Goal: Task Accomplishment & Management: Manage account settings

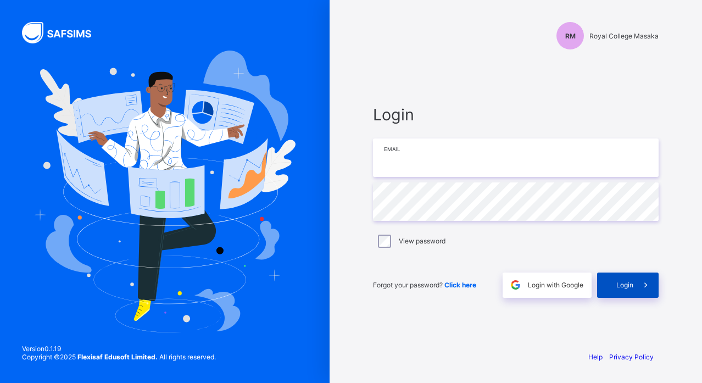
type input "**********"
click at [618, 285] on span "Login" at bounding box center [624, 285] width 17 height 8
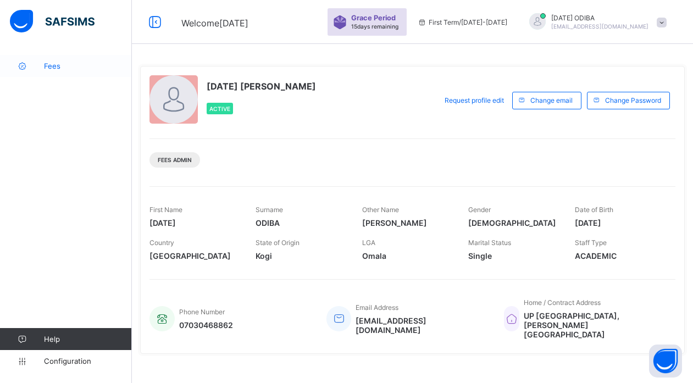
click at [50, 66] on span "Fees" at bounding box center [88, 66] width 88 height 9
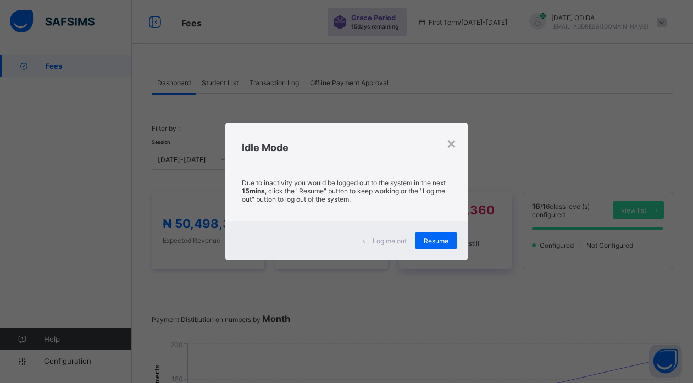
click at [429, 233] on div "Resume" at bounding box center [435, 241] width 41 height 18
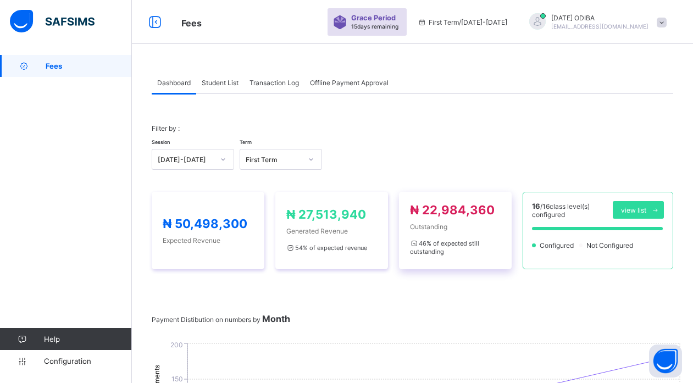
click at [429, 239] on div "46 % of expected still outstanding" at bounding box center [455, 247] width 91 height 22
click at [228, 85] on span "Student List" at bounding box center [220, 83] width 37 height 8
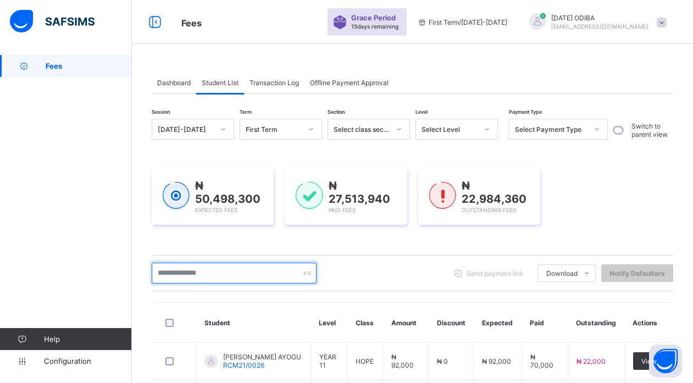
click at [228, 273] on input "text" at bounding box center [234, 273] width 165 height 21
click at [226, 275] on input "text" at bounding box center [234, 273] width 165 height 21
click at [170, 276] on input "text" at bounding box center [234, 273] width 165 height 21
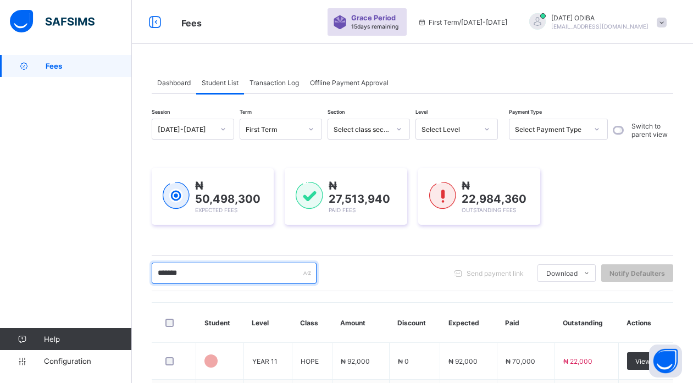
click at [175, 275] on input "*******" at bounding box center [234, 273] width 165 height 21
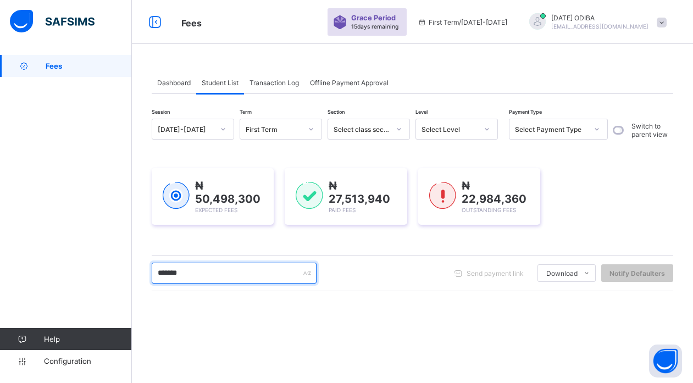
click at [214, 271] on input "*******" at bounding box center [234, 273] width 165 height 21
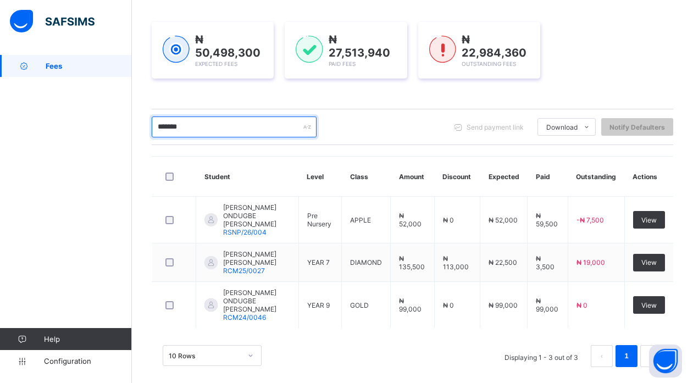
scroll to position [149, 0]
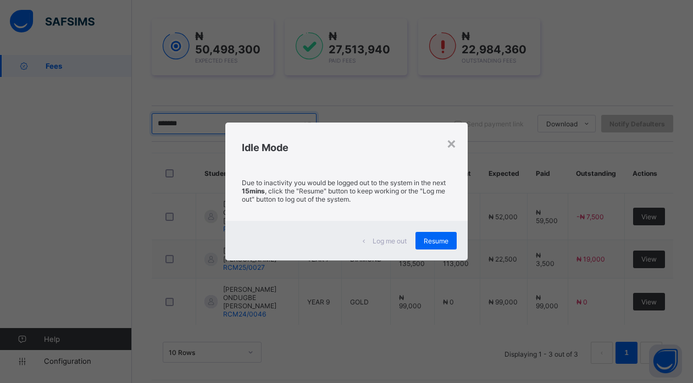
type input "*******"
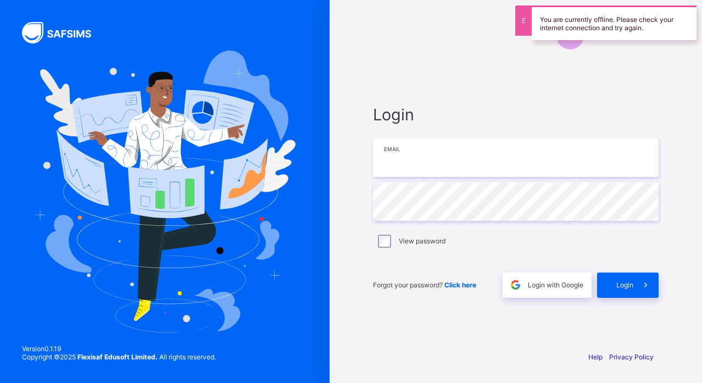
type input "**********"
click at [627, 287] on span "Login" at bounding box center [624, 285] width 17 height 8
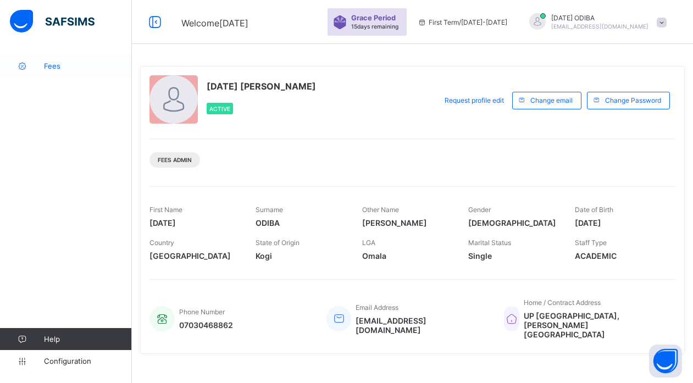
click at [61, 65] on span "Fees" at bounding box center [88, 66] width 88 height 9
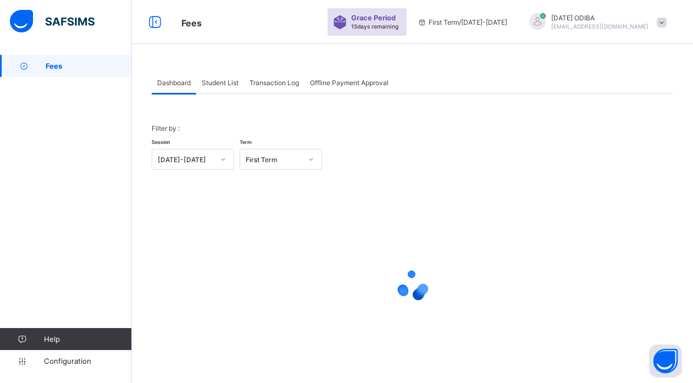
click at [231, 83] on span "Student List" at bounding box center [220, 83] width 37 height 8
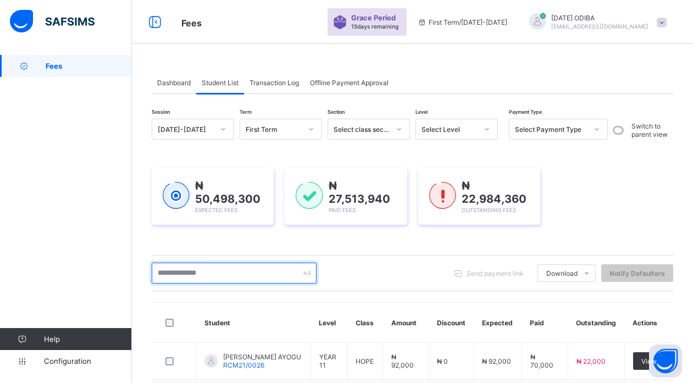
click at [235, 272] on input "text" at bounding box center [234, 273] width 165 height 21
click at [181, 275] on input "text" at bounding box center [234, 273] width 165 height 21
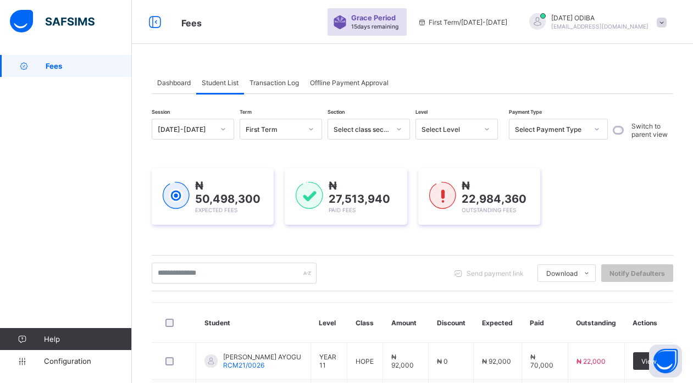
click at [125, 242] on div "Fees Help Configuration" at bounding box center [66, 213] width 132 height 339
click at [193, 272] on input "text" at bounding box center [234, 273] width 165 height 21
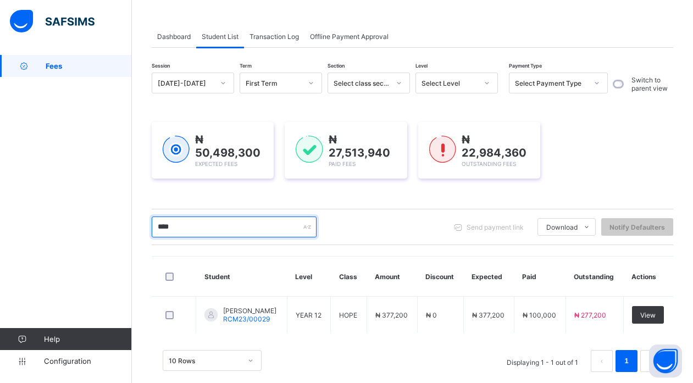
scroll to position [64, 0]
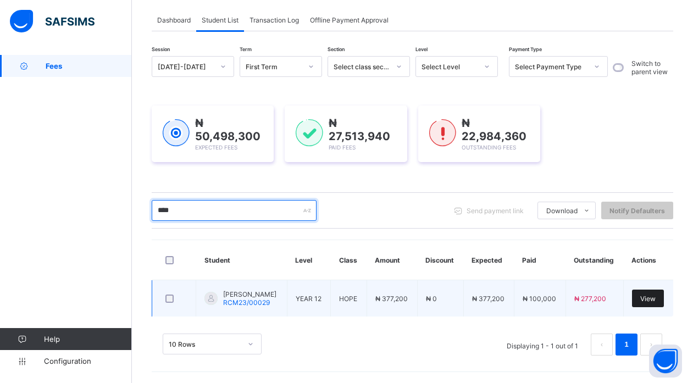
type input "****"
click at [655, 294] on span "View" at bounding box center [647, 298] width 15 height 8
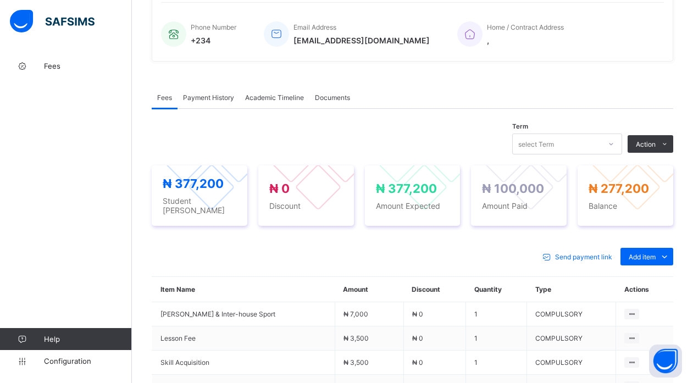
scroll to position [240, 0]
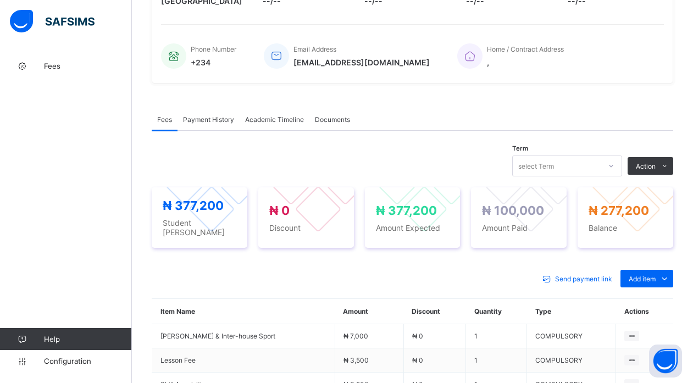
click at [227, 114] on div "Payment History" at bounding box center [208, 119] width 62 height 22
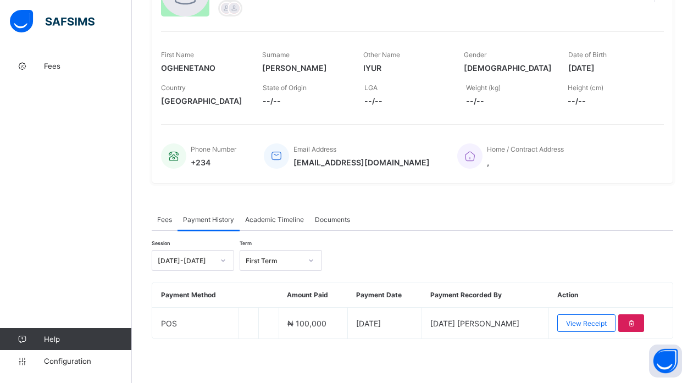
scroll to position [140, 0]
click at [160, 221] on span "Fees" at bounding box center [164, 219] width 15 height 8
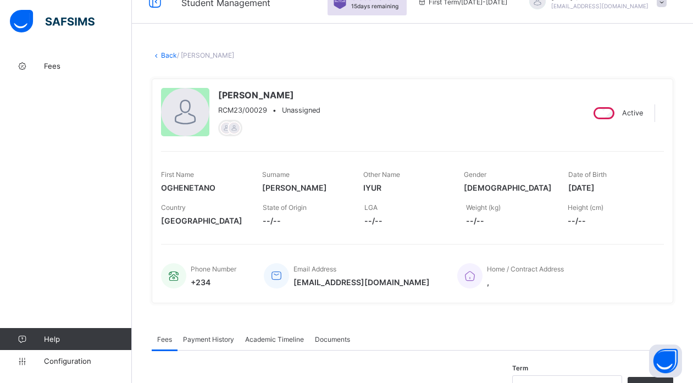
scroll to position [0, 0]
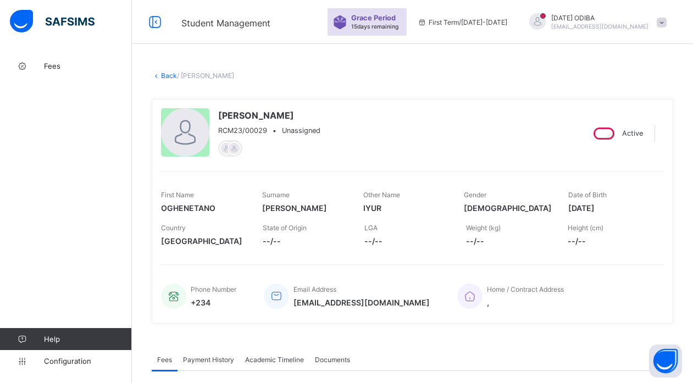
click at [167, 73] on link "Back" at bounding box center [169, 75] width 16 height 8
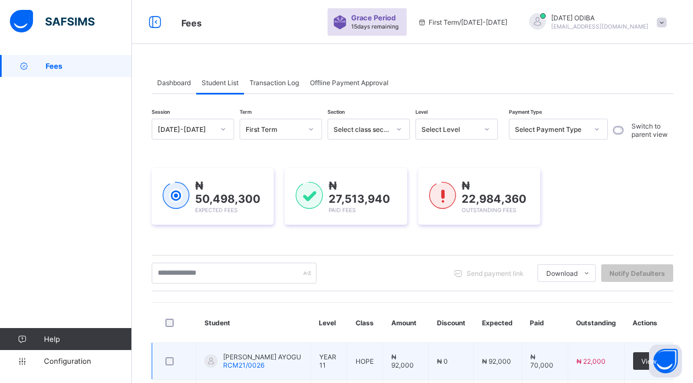
scroll to position [158, 0]
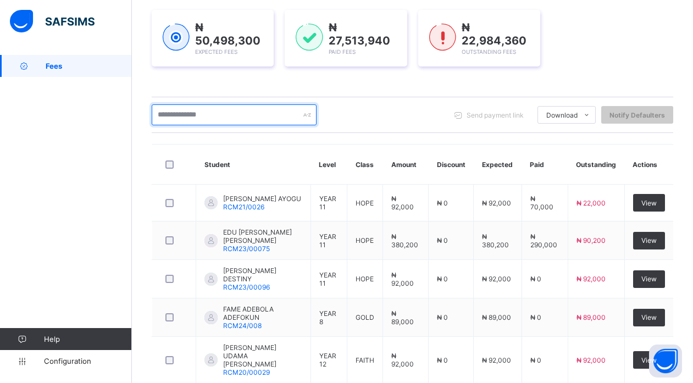
click at [230, 113] on input "text" at bounding box center [234, 114] width 165 height 21
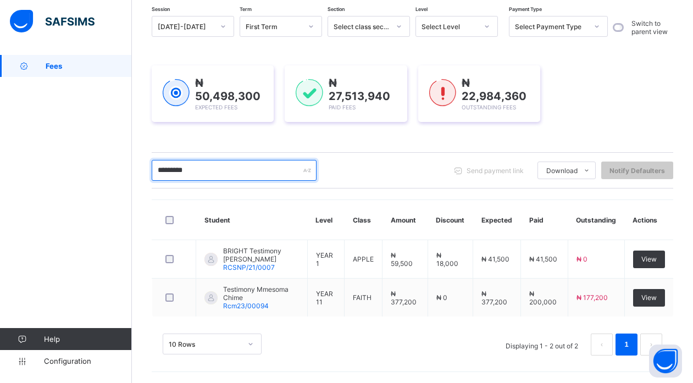
scroll to position [103, 0]
drag, startPoint x: 208, startPoint y: 174, endPoint x: 144, endPoint y: 173, distance: 63.7
click at [144, 173] on div "Dashboard Student List Transaction Log Offline Payment Approval Student List Mo…" at bounding box center [412, 167] width 561 height 431
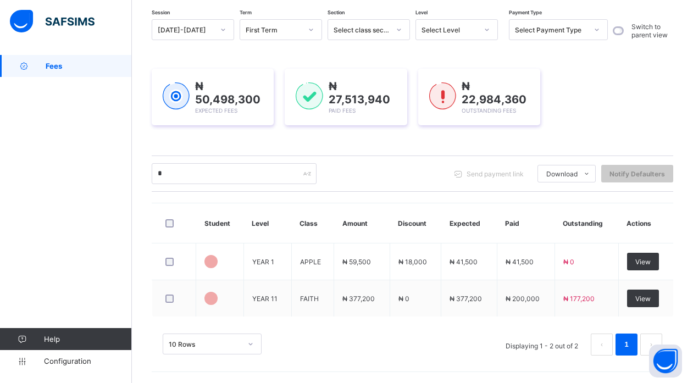
scroll to position [99, 0]
click at [144, 173] on div "Dashboard Student List Transaction Log Offline Payment Approval Student List Mo…" at bounding box center [412, 169] width 561 height 427
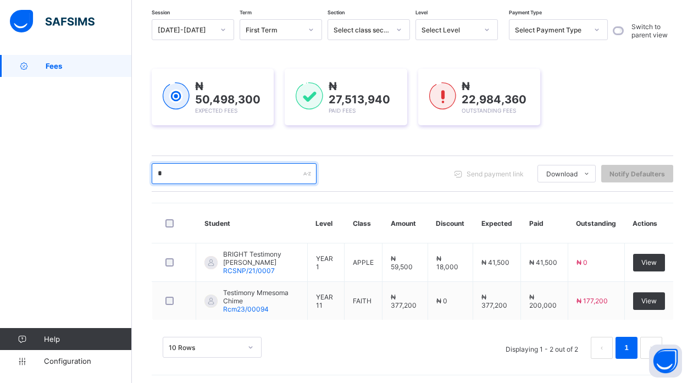
click at [178, 172] on input "*" at bounding box center [234, 173] width 165 height 21
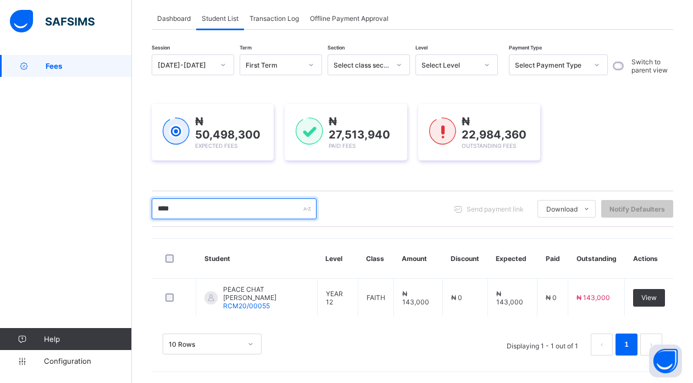
scroll to position [63, 0]
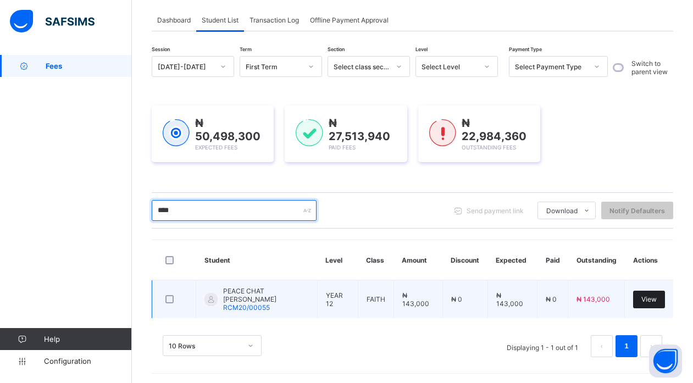
type input "****"
click at [646, 295] on div "View" at bounding box center [649, 300] width 32 height 18
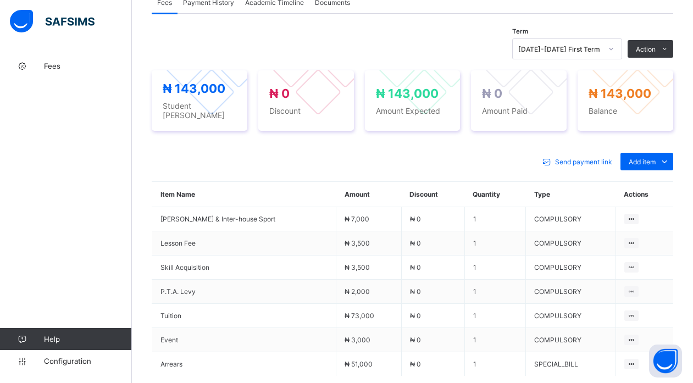
scroll to position [299, 0]
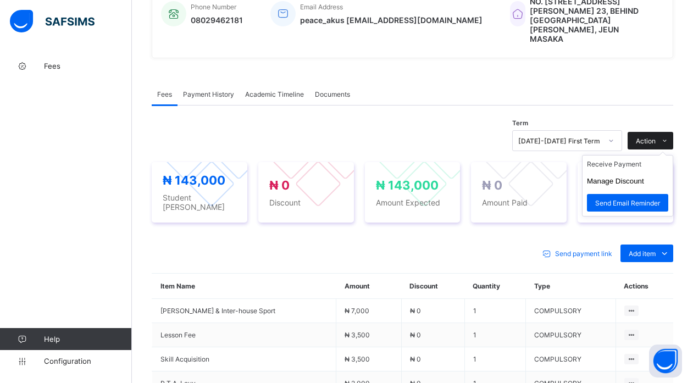
click at [653, 137] on span "Action" at bounding box center [645, 141] width 20 height 8
click at [623, 156] on li "Receive Payment" at bounding box center [627, 163] width 90 height 17
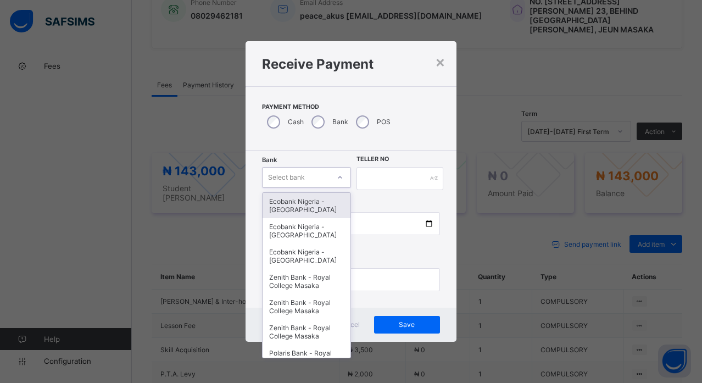
click at [328, 180] on div "Select bank" at bounding box center [296, 177] width 67 height 15
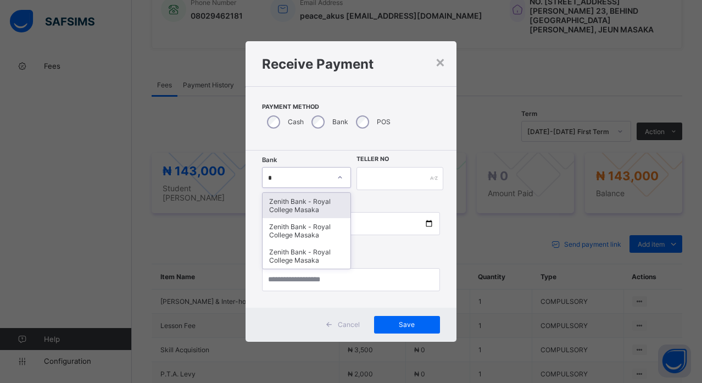
type input "**"
click at [304, 206] on div "Zenith Bank - Royal College Masaka" at bounding box center [307, 205] width 88 height 25
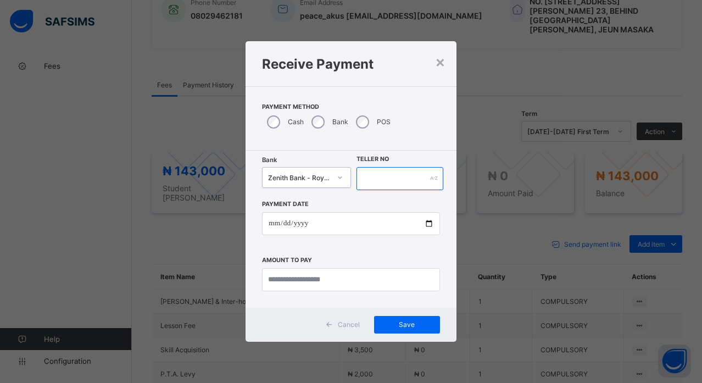
click at [390, 174] on input "text" at bounding box center [399, 178] width 87 height 23
type input "*******"
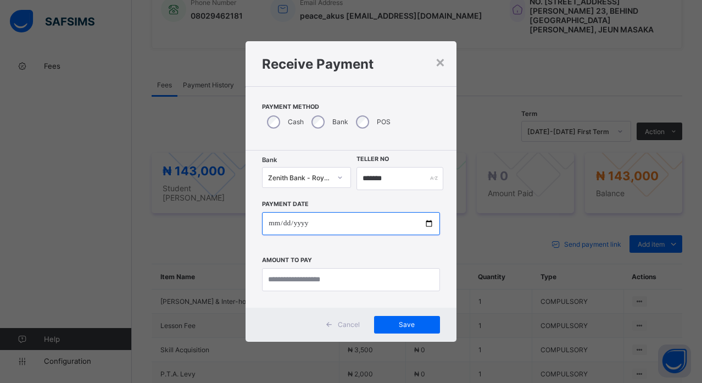
click at [429, 224] on input "date" at bounding box center [350, 223] width 177 height 23
type input "**********"
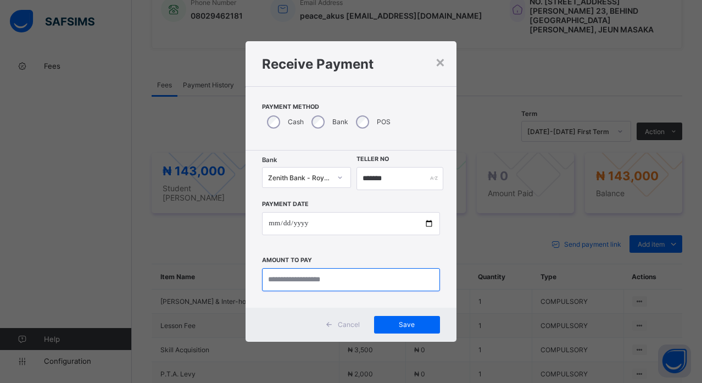
click at [338, 284] on input "currency" at bounding box center [350, 279] width 177 height 23
type input "********"
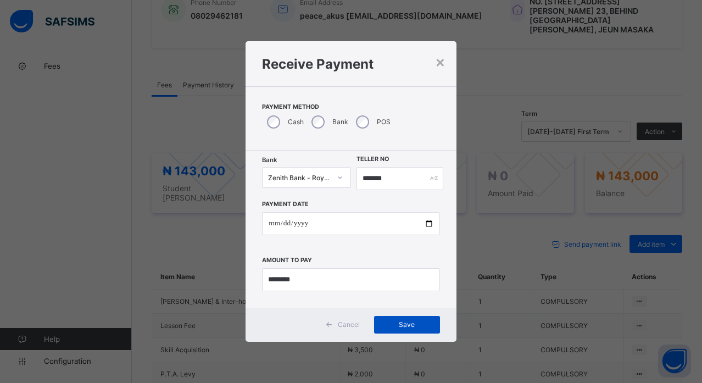
click at [415, 330] on div "Save" at bounding box center [407, 325] width 66 height 18
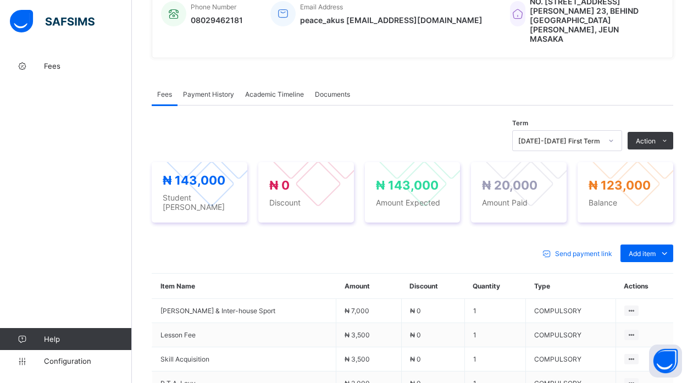
drag, startPoint x: 291, startPoint y: 130, endPoint x: 317, endPoint y: 99, distance: 40.9
click at [317, 105] on div "Term [DATE]-[DATE] First Term Action Receive Payment Manage Discount Send Email…" at bounding box center [412, 327] width 521 height 445
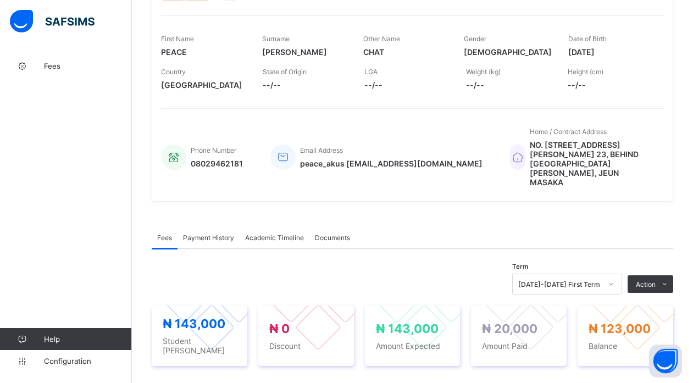
scroll to position [0, 0]
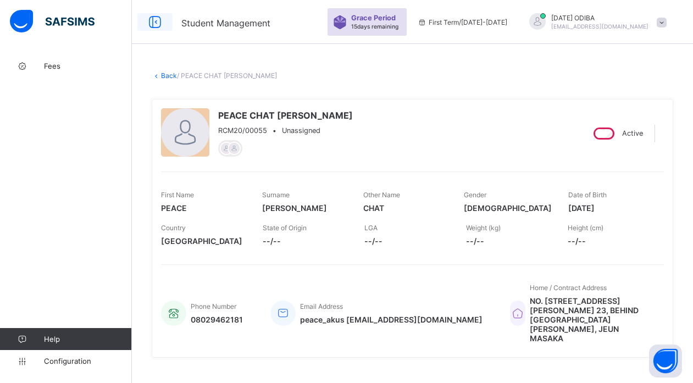
click at [151, 19] on icon at bounding box center [155, 22] width 19 height 16
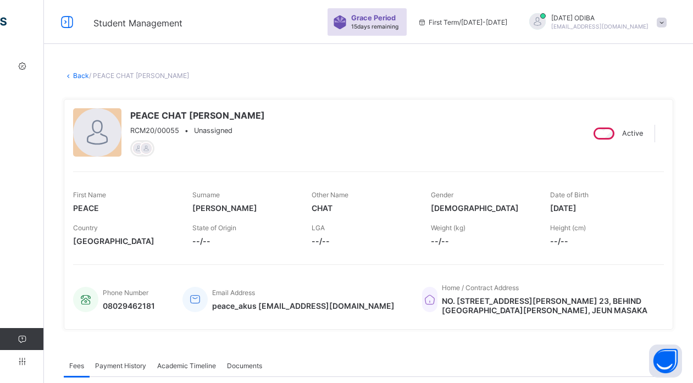
click at [79, 74] on link "Back" at bounding box center [81, 75] width 16 height 8
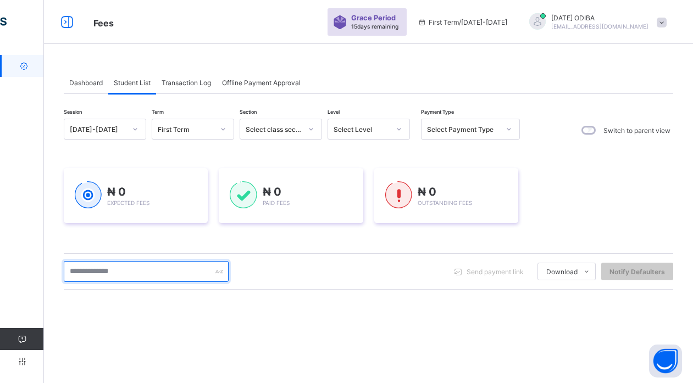
click at [133, 276] on input "text" at bounding box center [146, 271] width 165 height 21
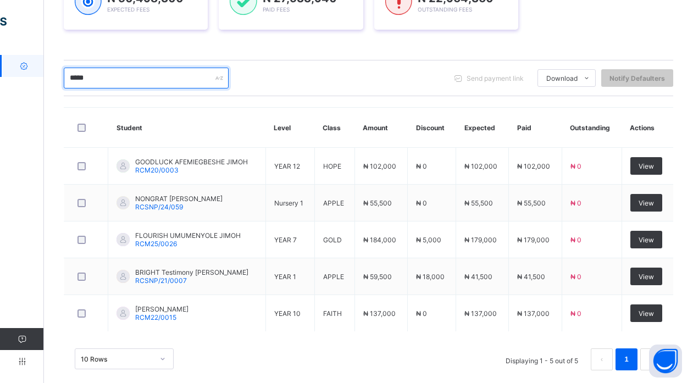
scroll to position [208, 0]
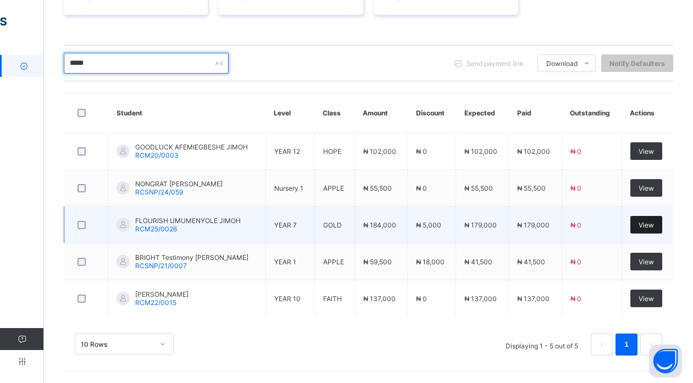
type input "*****"
click at [647, 225] on span "View" at bounding box center [645, 225] width 15 height 8
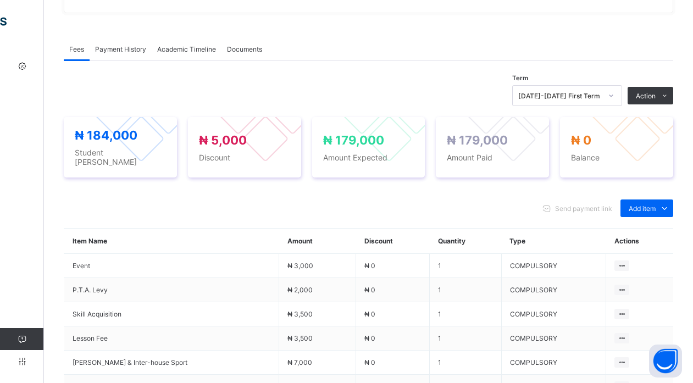
scroll to position [281, 0]
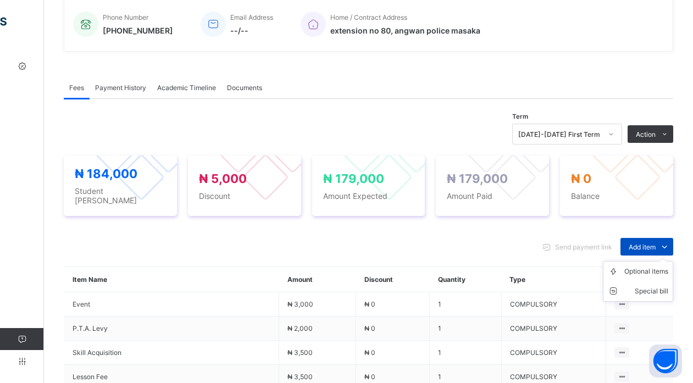
click at [670, 241] on icon at bounding box center [664, 246] width 12 height 11
click at [654, 266] on div "Optional items" at bounding box center [646, 271] width 44 height 11
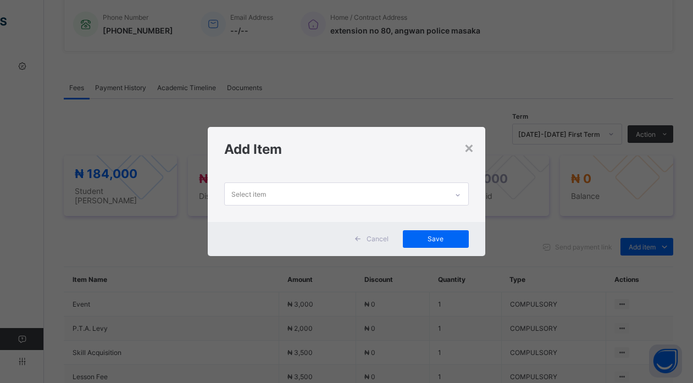
click at [450, 197] on div at bounding box center [457, 195] width 19 height 18
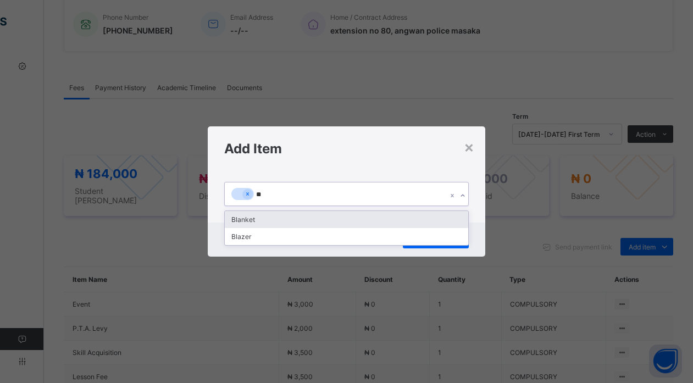
type input "***"
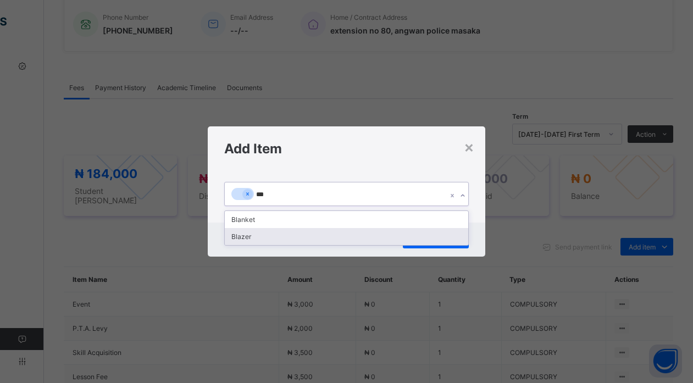
click at [404, 234] on div "Blazer" at bounding box center [346, 236] width 243 height 17
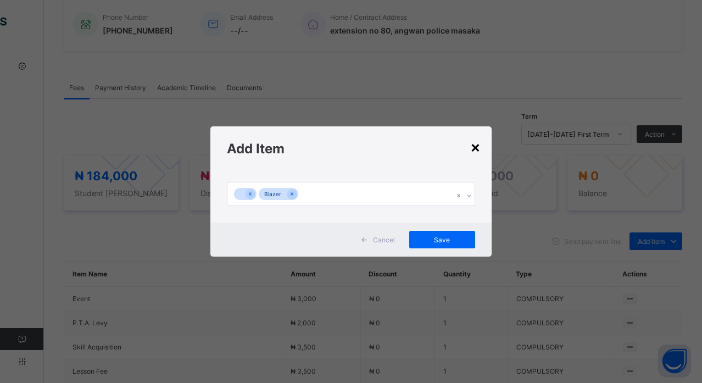
click at [477, 147] on div "×" at bounding box center [475, 146] width 10 height 19
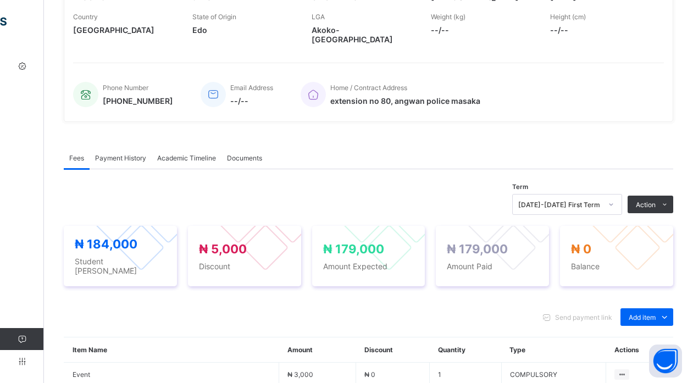
scroll to position [0, 0]
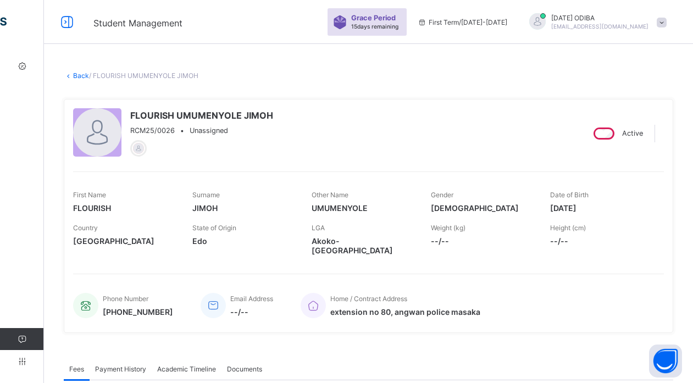
click at [76, 74] on link "Back" at bounding box center [81, 75] width 16 height 8
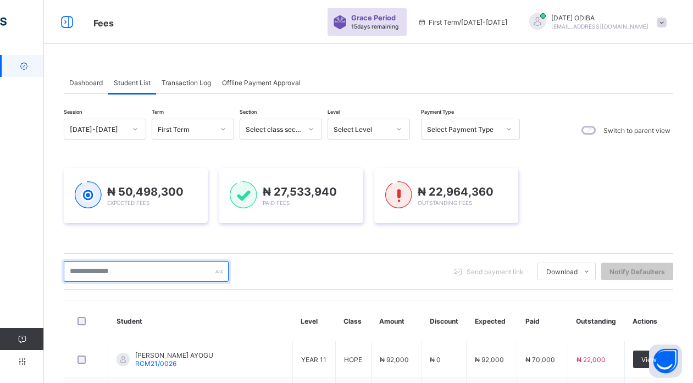
click at [153, 272] on input "text" at bounding box center [146, 271] width 165 height 21
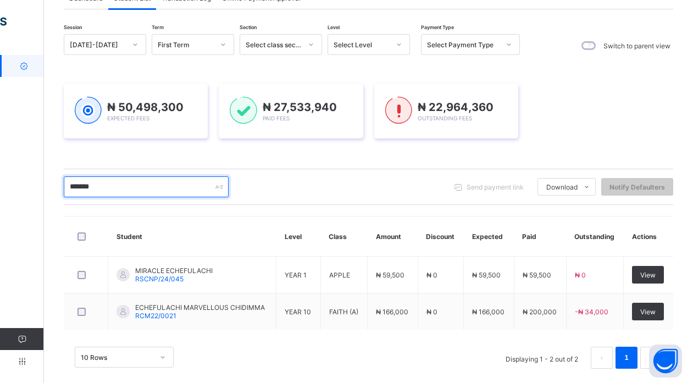
scroll to position [98, 0]
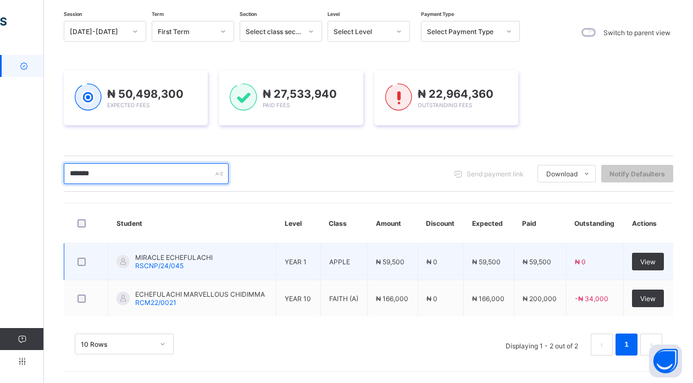
type input "*******"
drag, startPoint x: 591, startPoint y: 254, endPoint x: 660, endPoint y: 262, distance: 69.1
click at [660, 262] on tr "MIRACLE ECHEFULACHI RSCNP/24/045 YEAR 1 APPLE ₦ 59,500 ₦ 0 ₦ 59,500 ₦ 59,500 ₦ …" at bounding box center [368, 261] width 609 height 37
click at [655, 262] on span "View" at bounding box center [647, 262] width 15 height 8
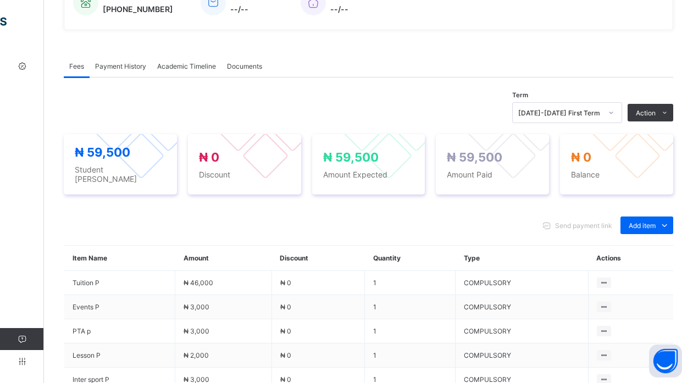
scroll to position [286, 0]
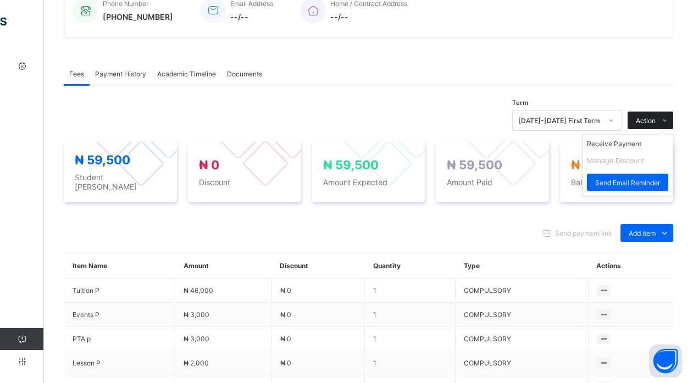
click at [655, 118] on span "Action" at bounding box center [645, 120] width 20 height 8
click at [634, 141] on li "Receive Payment" at bounding box center [627, 143] width 90 height 17
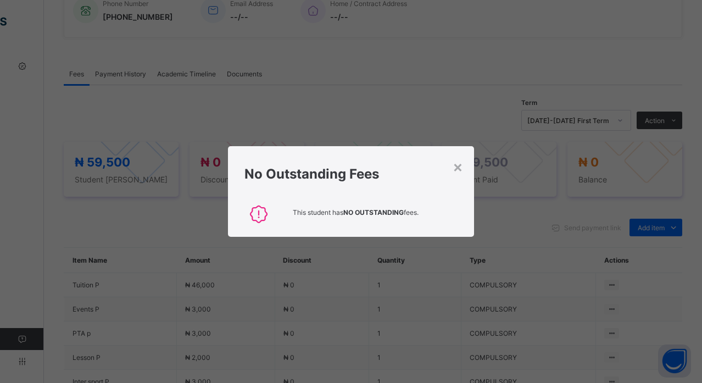
click at [451, 164] on div "No Outstanding Fees" at bounding box center [350, 171] width 245 height 50
click at [453, 167] on div "×" at bounding box center [458, 166] width 10 height 19
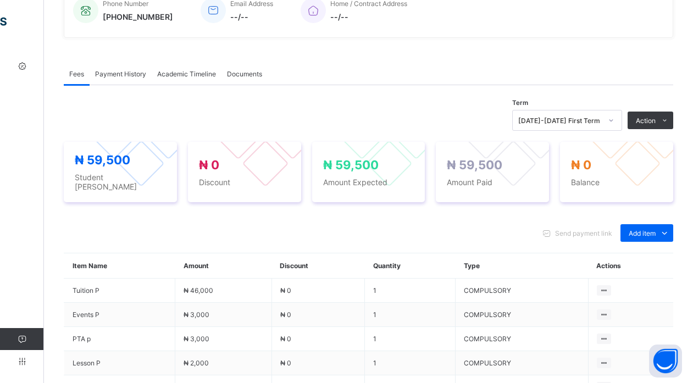
click at [125, 78] on div "Payment History" at bounding box center [121, 74] width 62 height 22
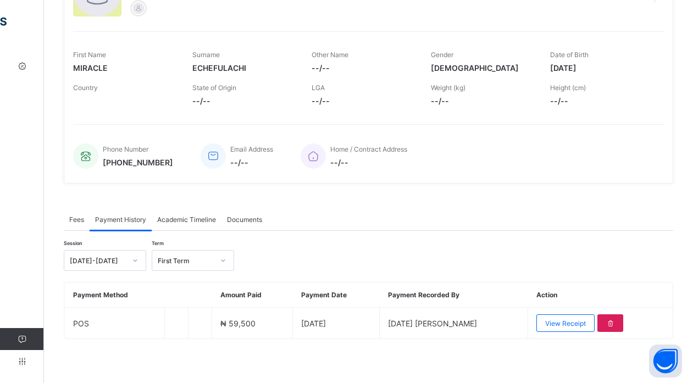
scroll to position [140, 0]
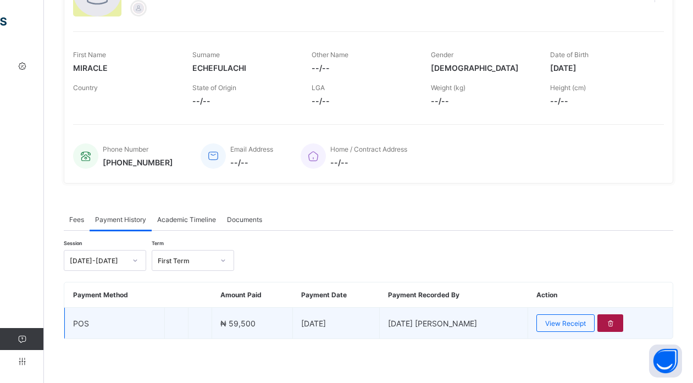
click at [618, 327] on div at bounding box center [610, 323] width 26 height 18
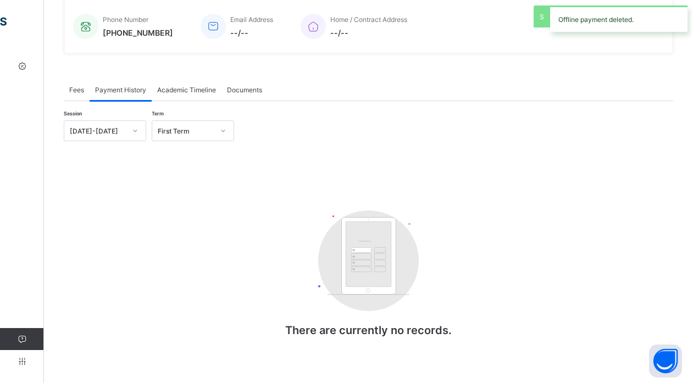
scroll to position [280, 0]
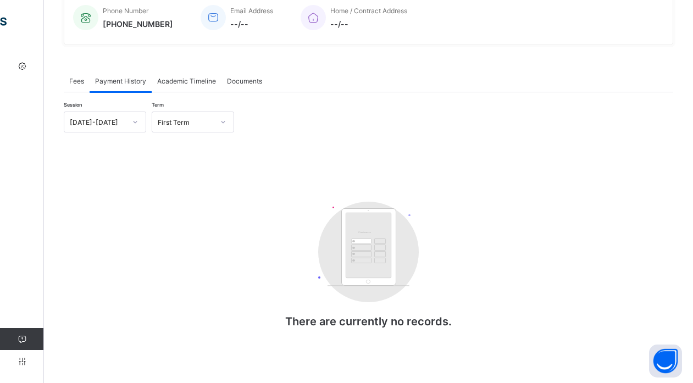
click at [72, 77] on span "Fees" at bounding box center [76, 81] width 15 height 8
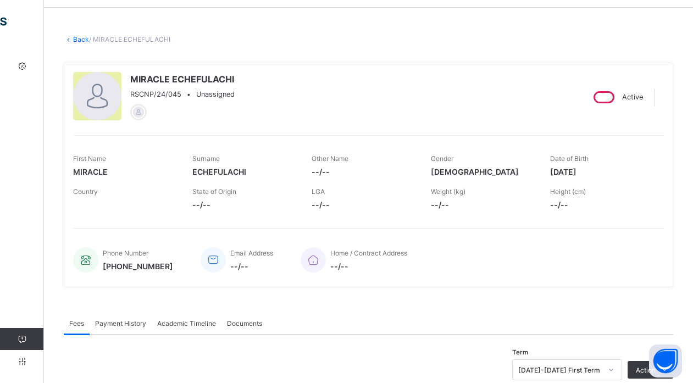
scroll to position [0, 0]
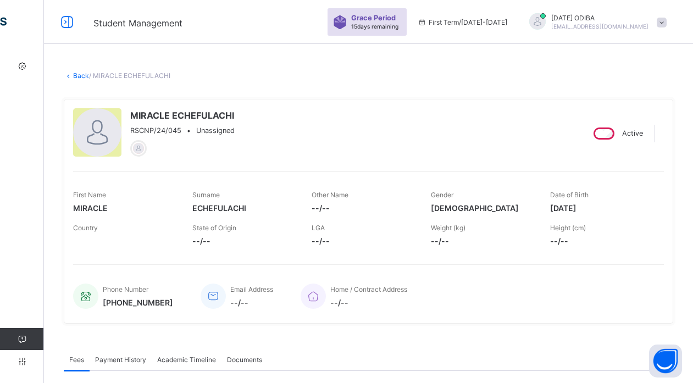
click at [75, 71] on link "Back" at bounding box center [81, 75] width 16 height 8
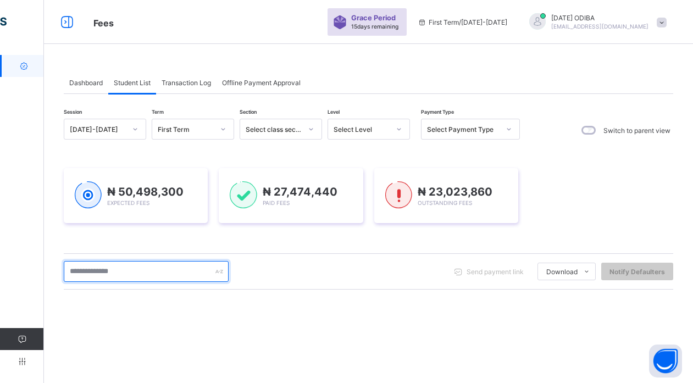
click at [180, 271] on input "text" at bounding box center [146, 271] width 165 height 21
click at [180, 271] on input "*" at bounding box center [146, 271] width 165 height 21
click at [180, 271] on input "****" at bounding box center [146, 271] width 165 height 21
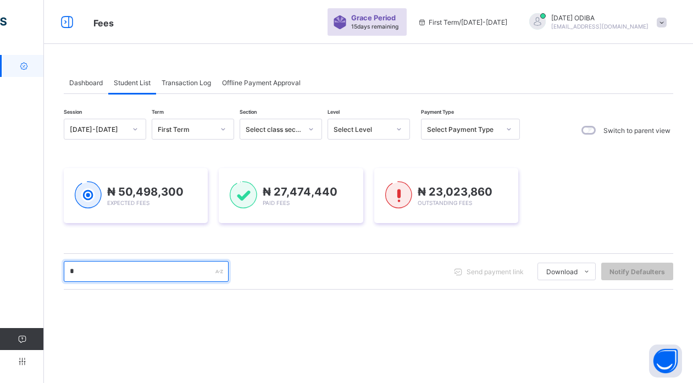
type input "*"
click at [153, 267] on input "text" at bounding box center [146, 271] width 165 height 21
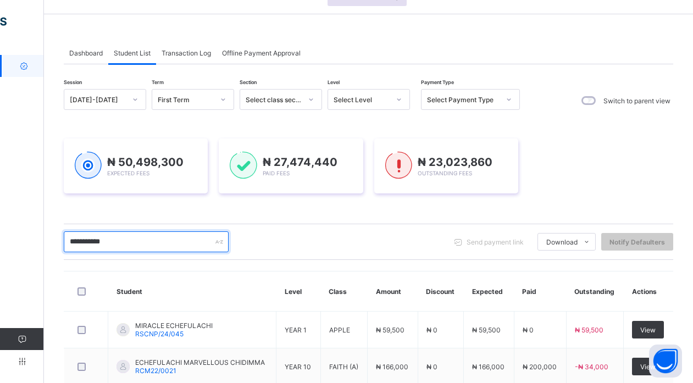
scroll to position [68, 0]
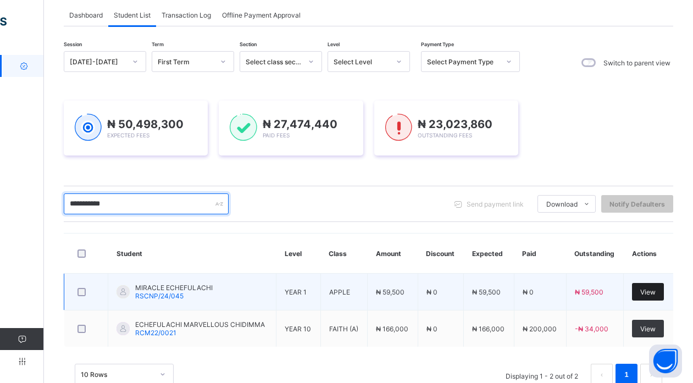
type input "**********"
click at [643, 292] on div "View" at bounding box center [648, 292] width 32 height 18
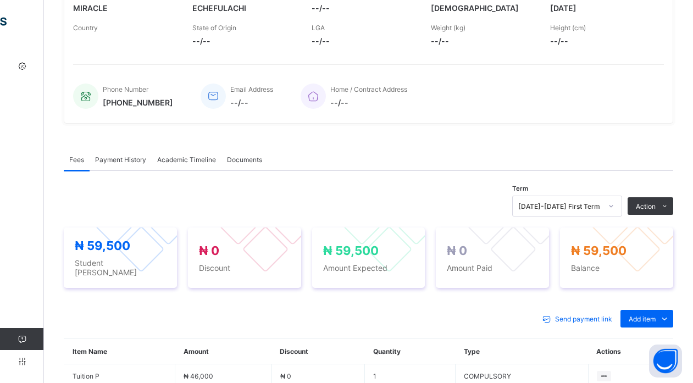
scroll to position [199, 0]
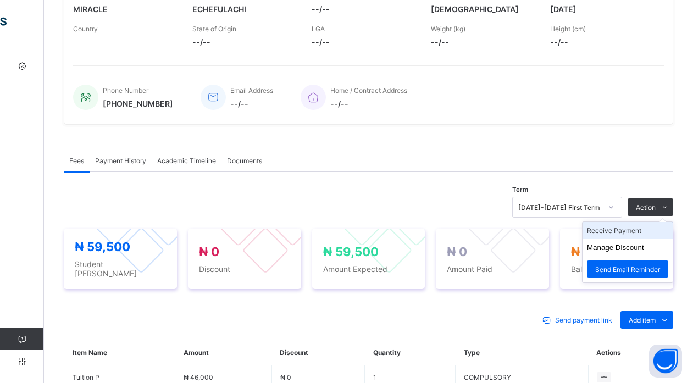
click at [639, 234] on li "Receive Payment" at bounding box center [627, 230] width 90 height 17
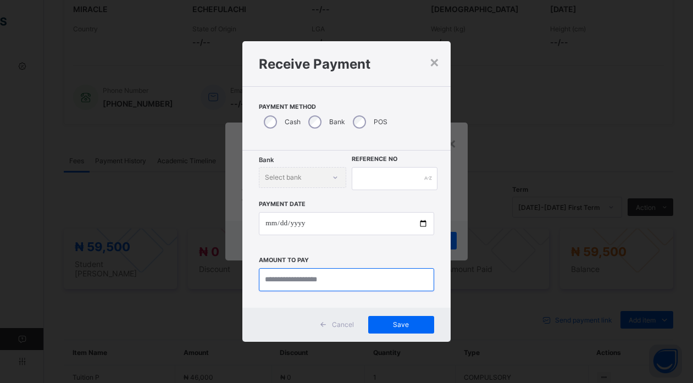
click at [341, 274] on input "currency" at bounding box center [346, 279] width 175 height 23
click at [435, 62] on div "×" at bounding box center [434, 61] width 10 height 19
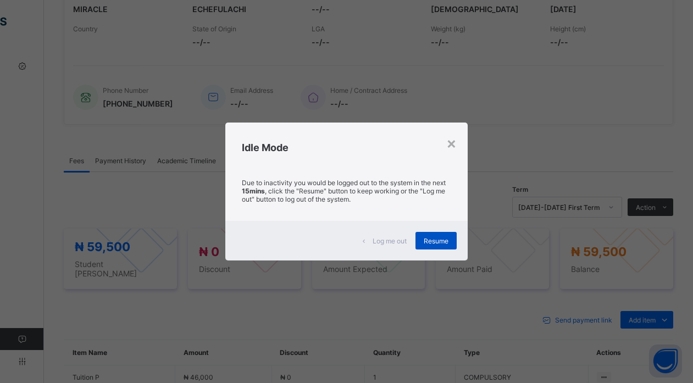
click at [431, 247] on div "Resume" at bounding box center [435, 241] width 41 height 18
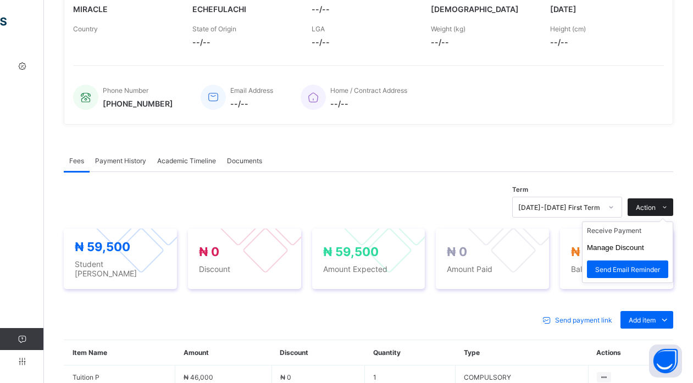
click at [668, 205] on icon at bounding box center [664, 207] width 8 height 7
click at [621, 234] on li "Receive Payment" at bounding box center [627, 230] width 90 height 17
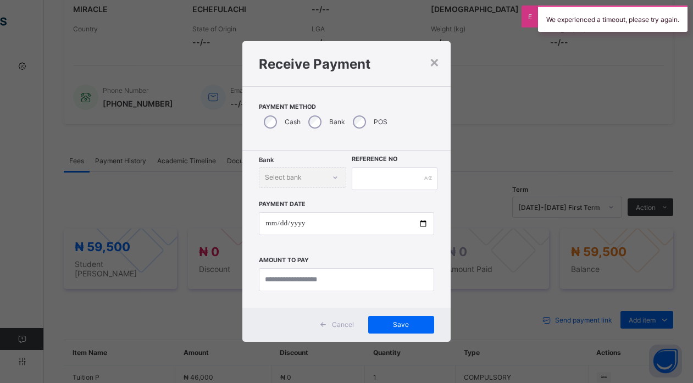
click at [329, 171] on div "Bank Select bank" at bounding box center [302, 177] width 87 height 21
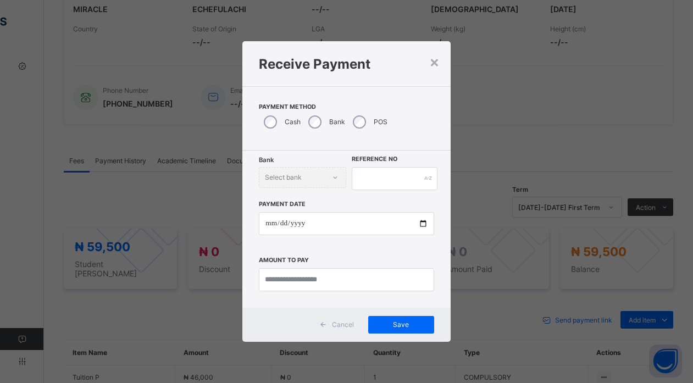
click at [329, 171] on div "Bank Select bank" at bounding box center [302, 177] width 87 height 21
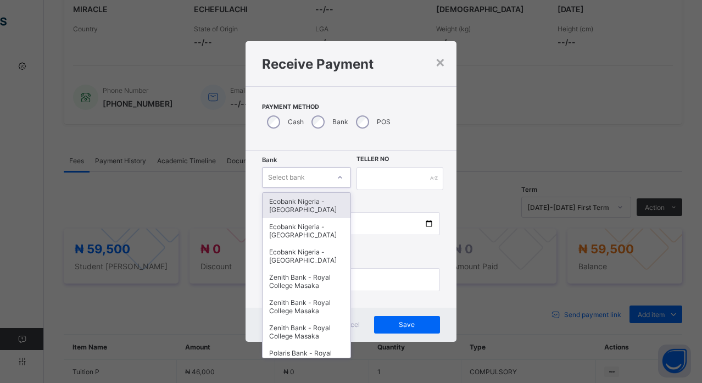
click at [316, 176] on div "Select bank" at bounding box center [296, 177] width 67 height 15
type input "**"
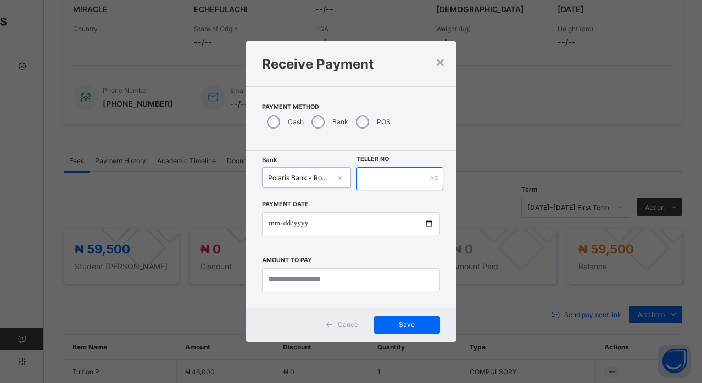
click at [378, 180] on input "text" at bounding box center [399, 178] width 87 height 23
type input "********"
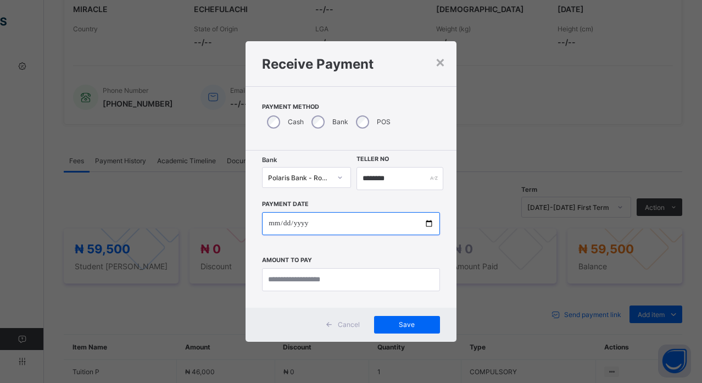
click at [424, 221] on input "date" at bounding box center [350, 223] width 177 height 23
type input "**********"
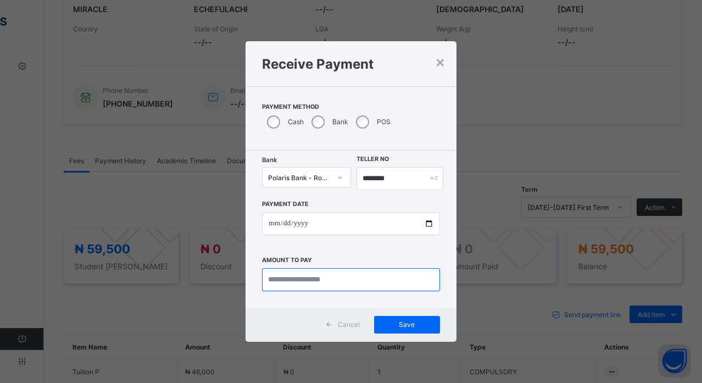
click at [340, 279] on input "currency" at bounding box center [350, 279] width 177 height 23
type input "*********"
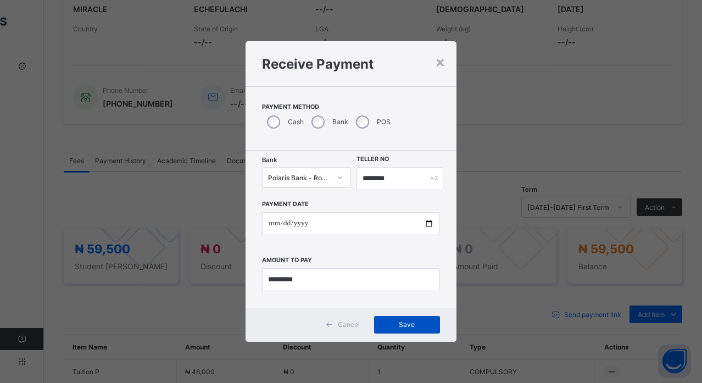
click at [384, 324] on span "Save" at bounding box center [406, 324] width 49 height 8
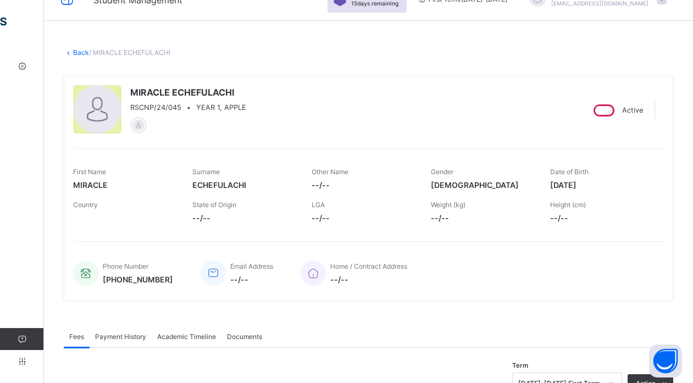
scroll to position [0, 0]
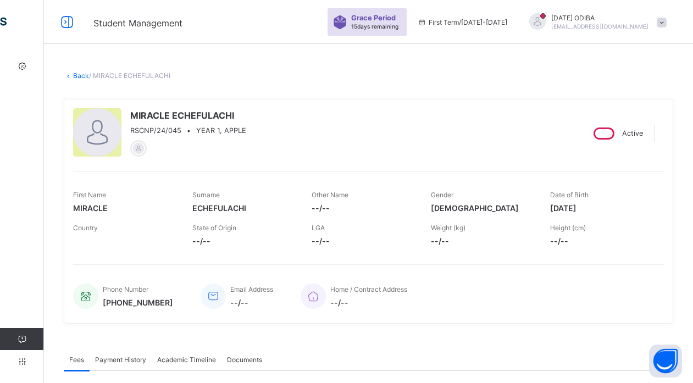
click at [76, 74] on link "Back" at bounding box center [81, 75] width 16 height 8
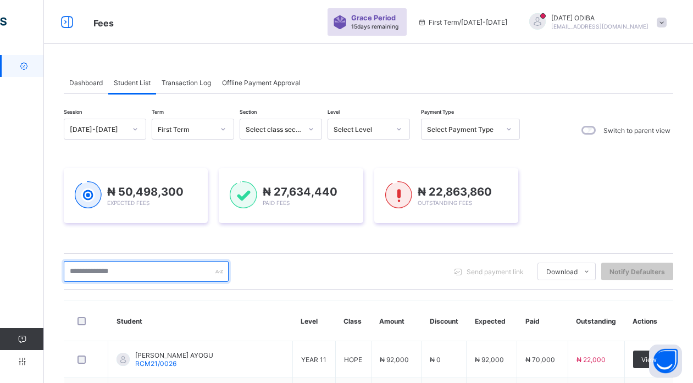
click at [130, 266] on input "text" at bounding box center [146, 271] width 165 height 21
click at [107, 272] on input "text" at bounding box center [146, 271] width 165 height 21
click at [88, 269] on input "text" at bounding box center [146, 271] width 165 height 21
click at [205, 270] on input "text" at bounding box center [146, 271] width 165 height 21
click at [151, 276] on input "text" at bounding box center [146, 271] width 165 height 21
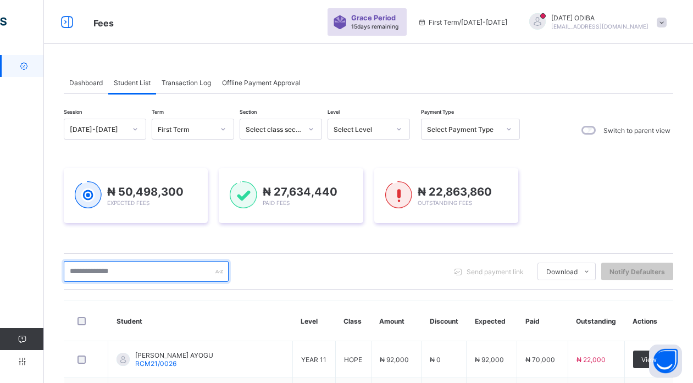
type input "*"
click at [109, 269] on input "*" at bounding box center [146, 271] width 165 height 21
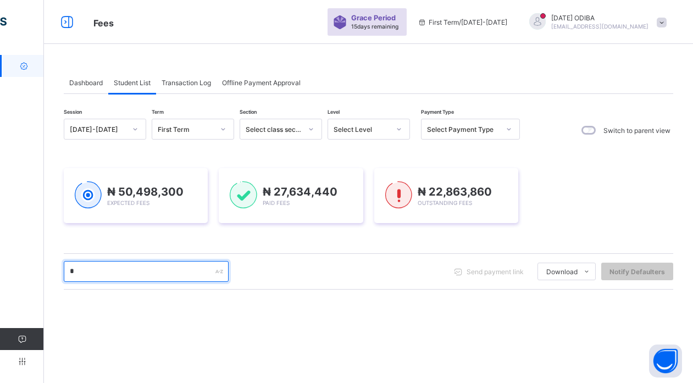
click at [109, 273] on input "*" at bounding box center [146, 271] width 165 height 21
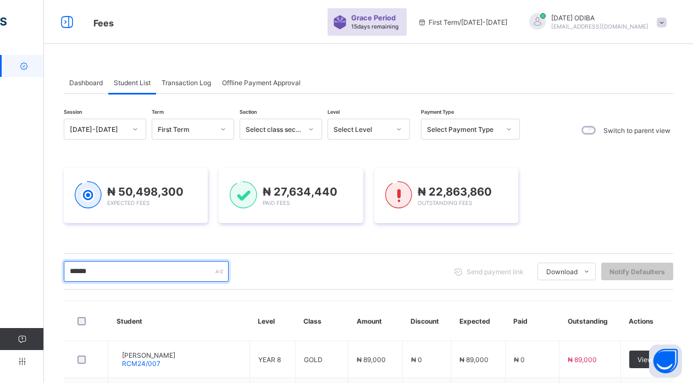
scroll to position [124, 0]
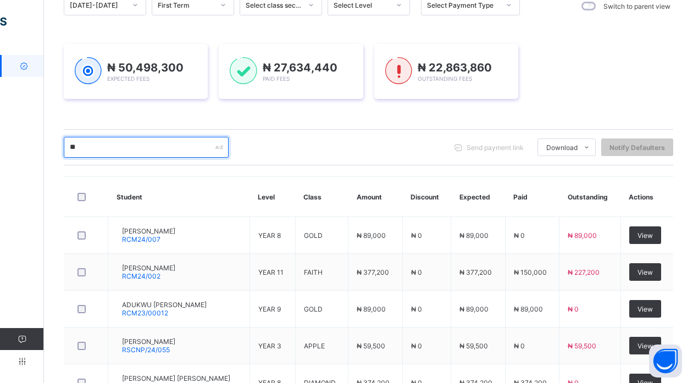
type input "*"
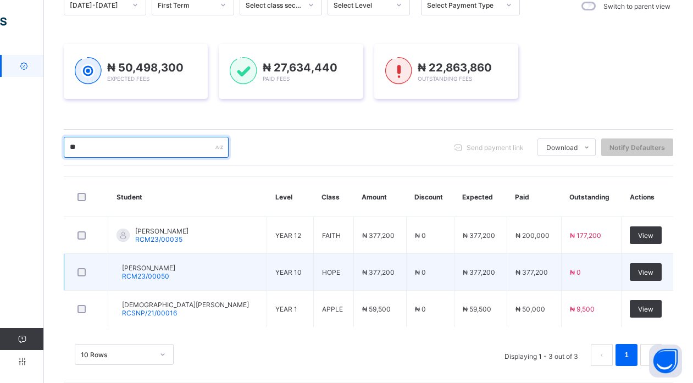
type input "*"
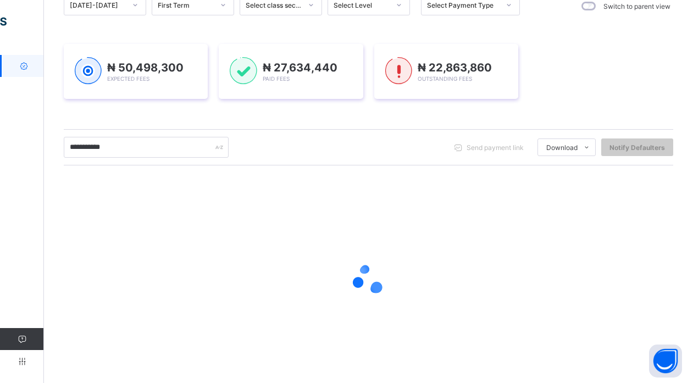
click at [197, 196] on div at bounding box center [368, 279] width 609 height 209
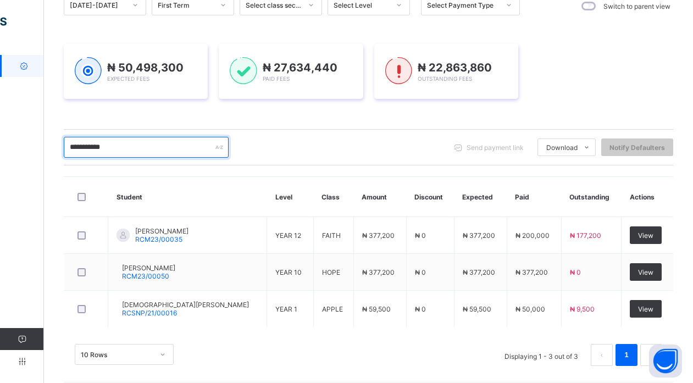
click at [191, 148] on input "**********" at bounding box center [146, 147] width 165 height 21
type input "*"
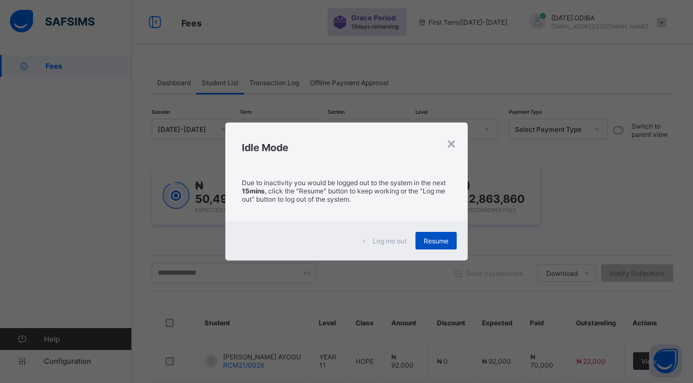
click at [432, 246] on div "Resume" at bounding box center [435, 241] width 41 height 18
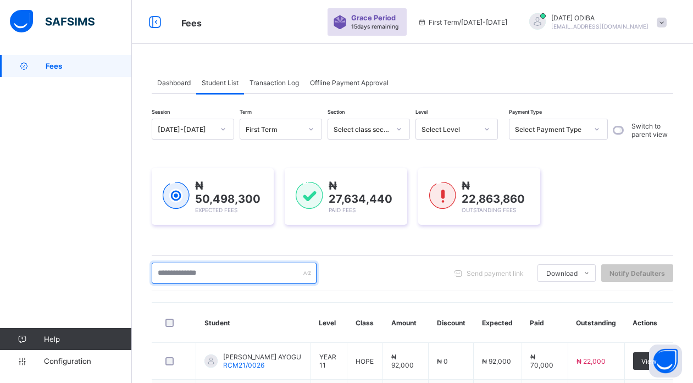
click at [229, 275] on input "text" at bounding box center [234, 273] width 165 height 21
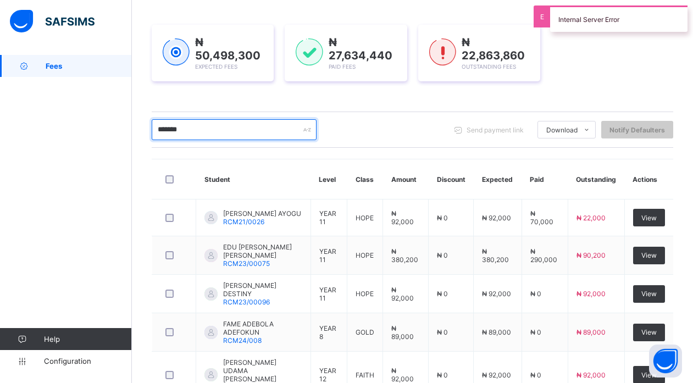
scroll to position [220, 0]
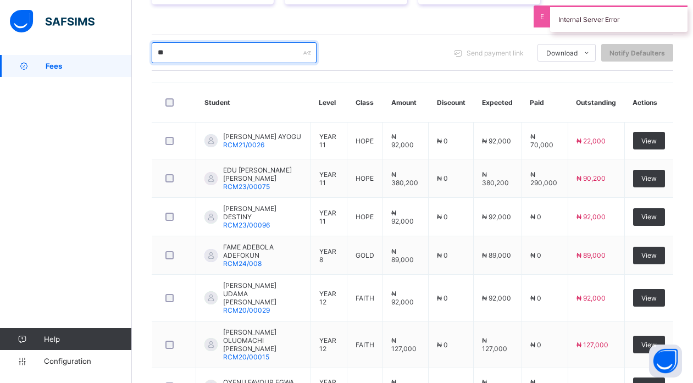
type input "*"
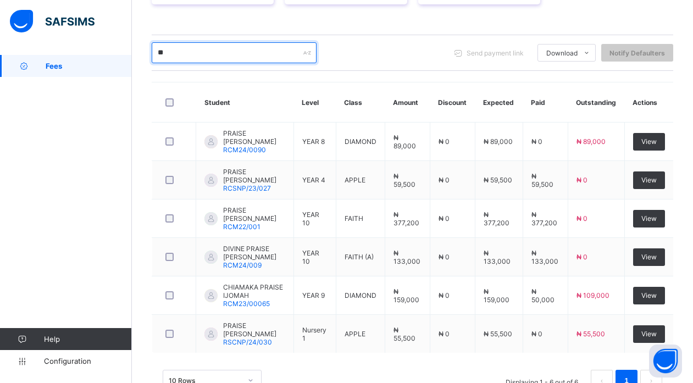
type input "*"
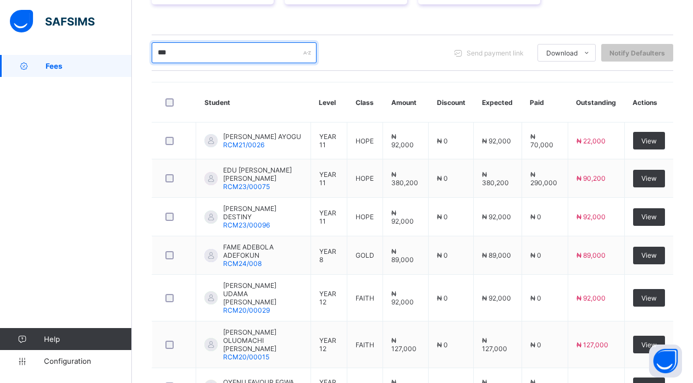
click at [235, 58] on input "***" at bounding box center [234, 52] width 165 height 21
click at [165, 52] on input "***" at bounding box center [234, 52] width 165 height 21
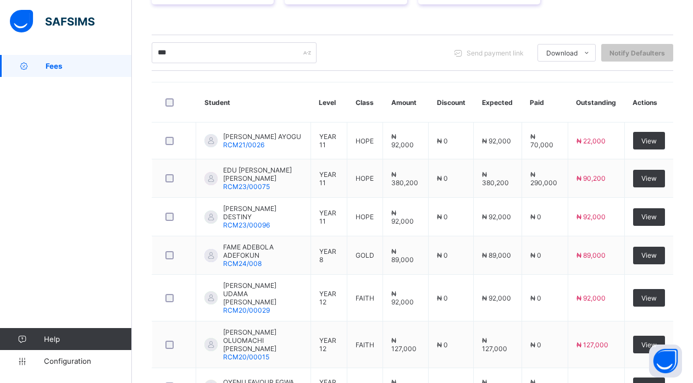
click at [222, 23] on div "Session 2025-2026 Term First Term Section Select class section Level Select Lev…" at bounding box center [412, 232] width 521 height 668
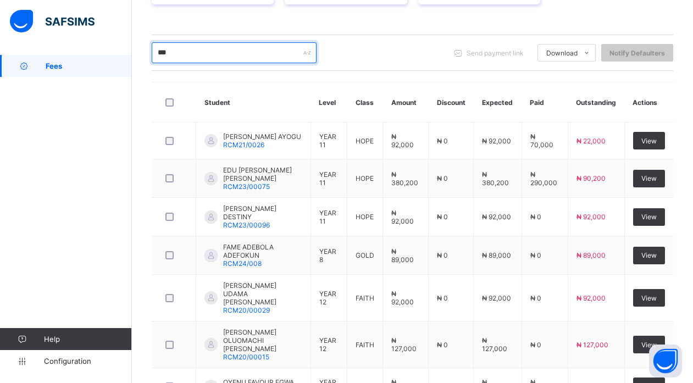
click at [200, 48] on input "***" at bounding box center [234, 52] width 165 height 21
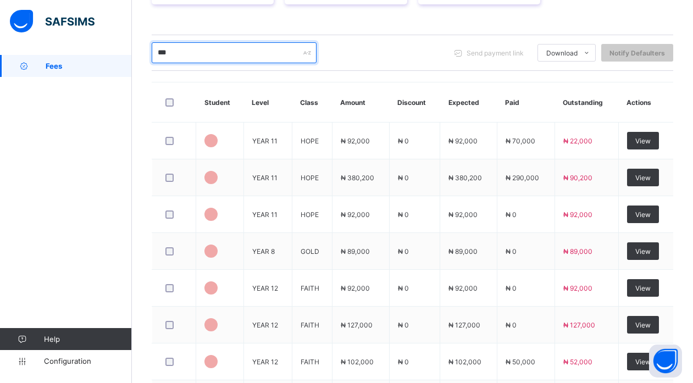
click at [194, 53] on input "***" at bounding box center [234, 52] width 165 height 21
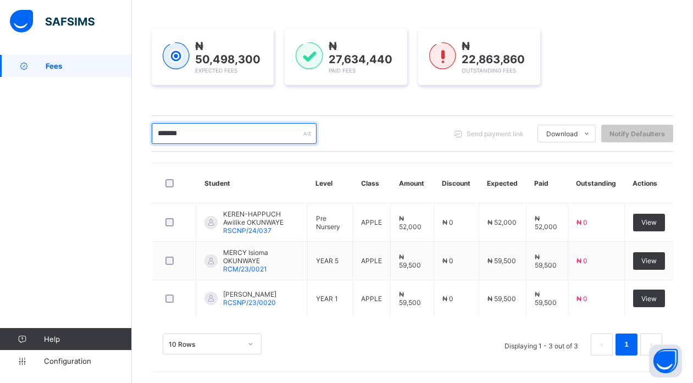
scroll to position [139, 0]
type input "*"
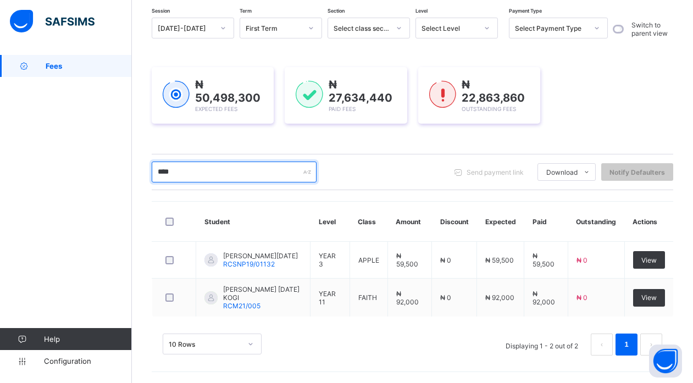
scroll to position [99, 0]
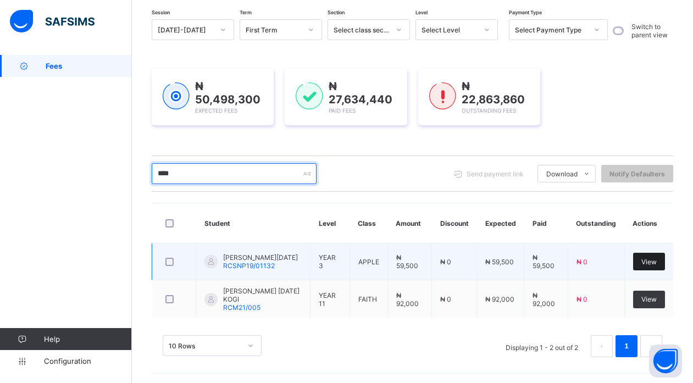
type input "****"
click at [656, 261] on span "View" at bounding box center [648, 262] width 15 height 8
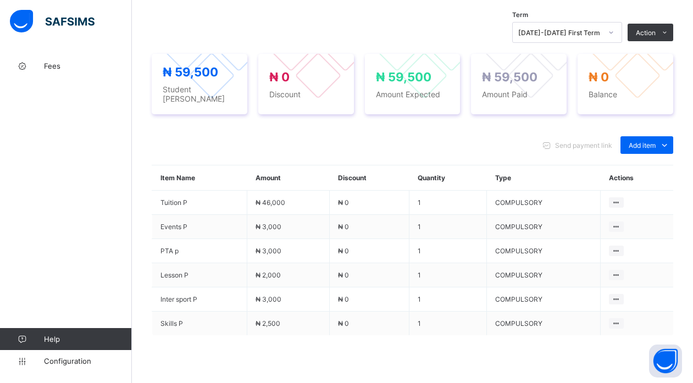
scroll to position [381, 0]
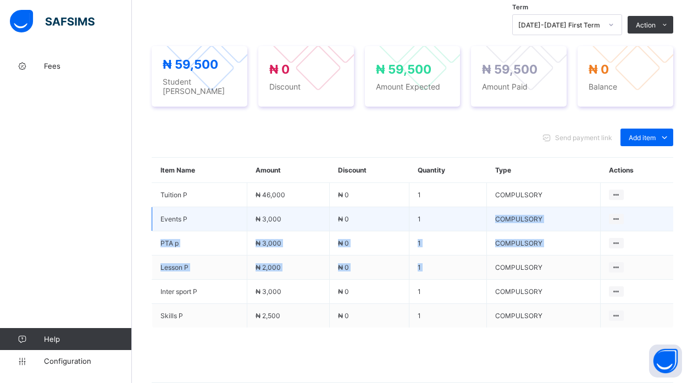
drag, startPoint x: 503, startPoint y: 269, endPoint x: 466, endPoint y: 207, distance: 72.4
click at [466, 207] on tbody "Tuition P ₦ 46,000 ₦ 0 1 COMPULSORY Events P ₦ 3,000 ₦ 0 1 COMPULSORY PTA p ₦ 3…" at bounding box center [412, 255] width 521 height 145
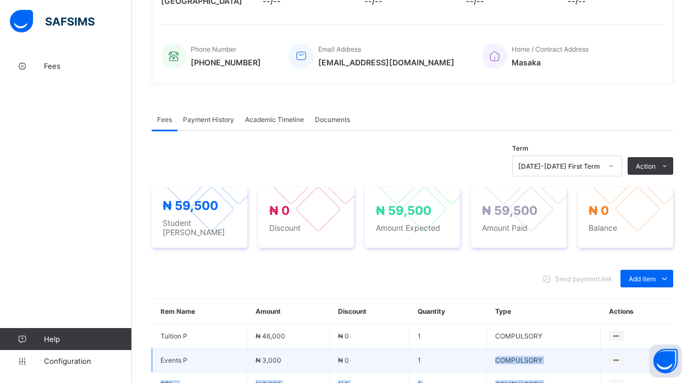
scroll to position [0, 0]
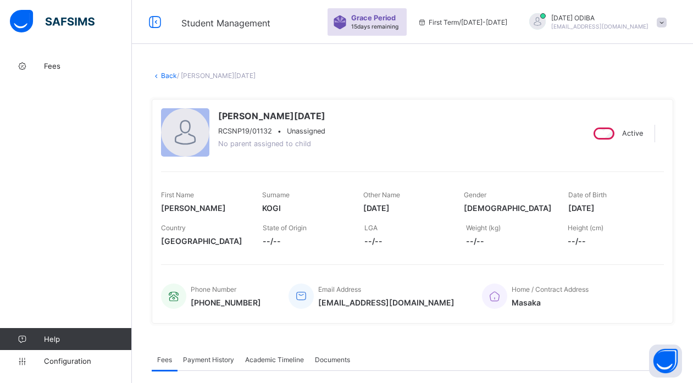
click at [170, 72] on link "Back" at bounding box center [169, 75] width 16 height 8
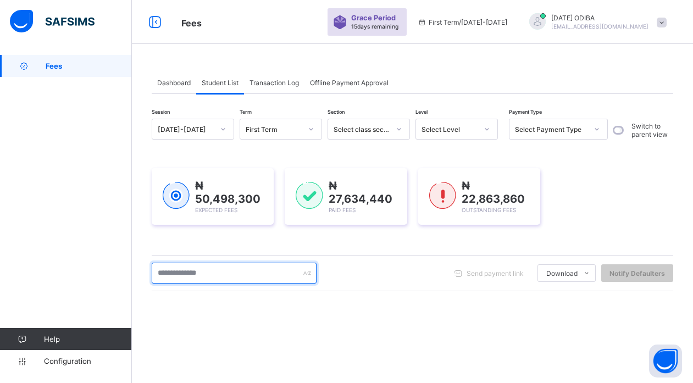
click at [205, 273] on input "text" at bounding box center [234, 273] width 165 height 21
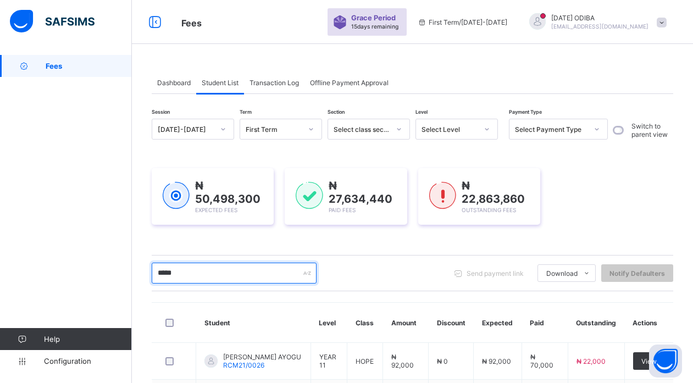
click at [205, 273] on input "*****" at bounding box center [234, 273] width 165 height 21
type input "*****"
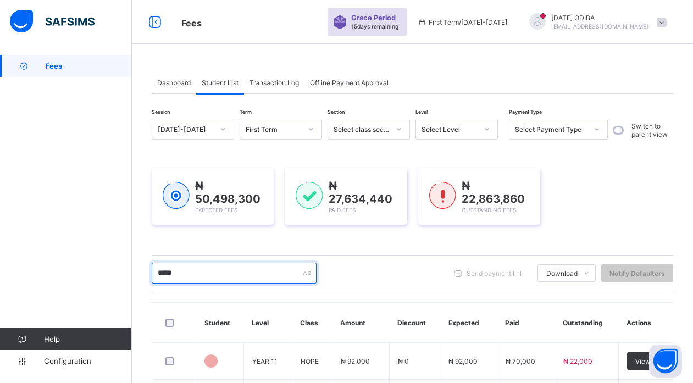
click at [177, 278] on input "*****" at bounding box center [234, 273] width 165 height 21
click at [177, 273] on input "*****" at bounding box center [234, 273] width 165 height 21
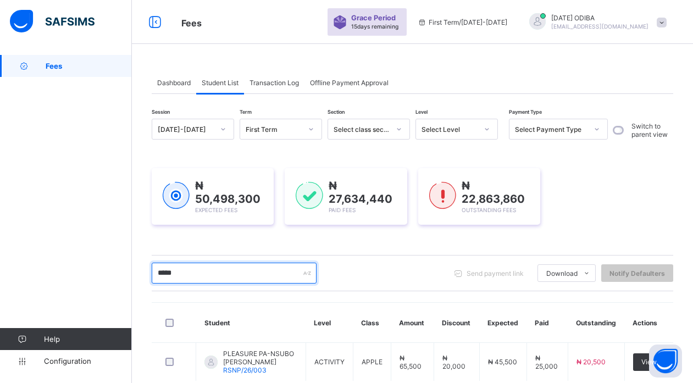
scroll to position [64, 0]
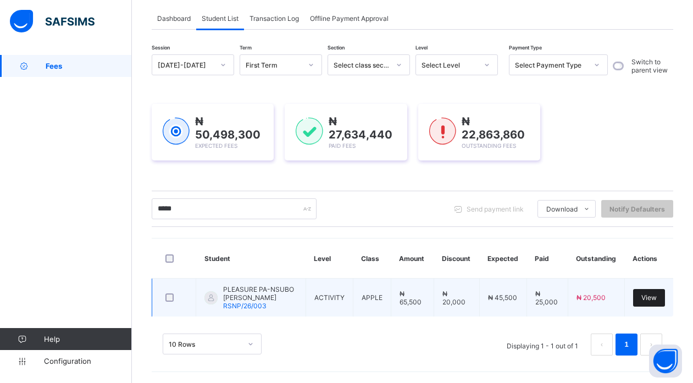
click at [660, 293] on div "View" at bounding box center [649, 298] width 32 height 18
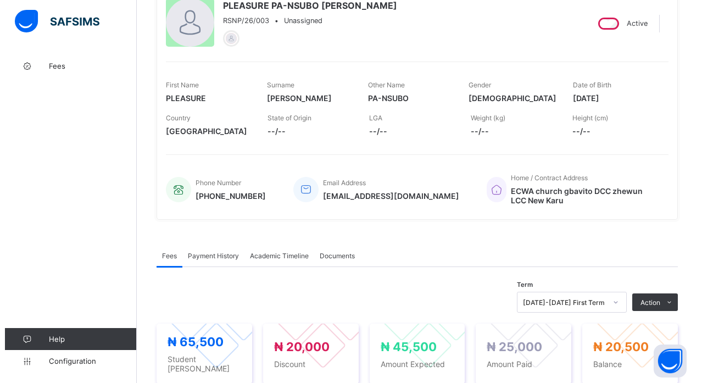
scroll to position [132, 0]
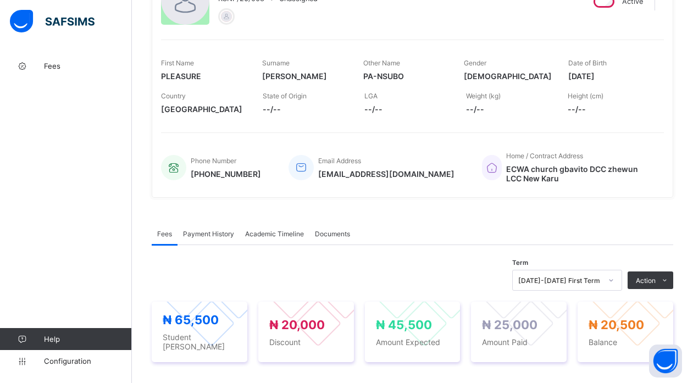
click at [214, 234] on span "Payment History" at bounding box center [208, 234] width 51 height 8
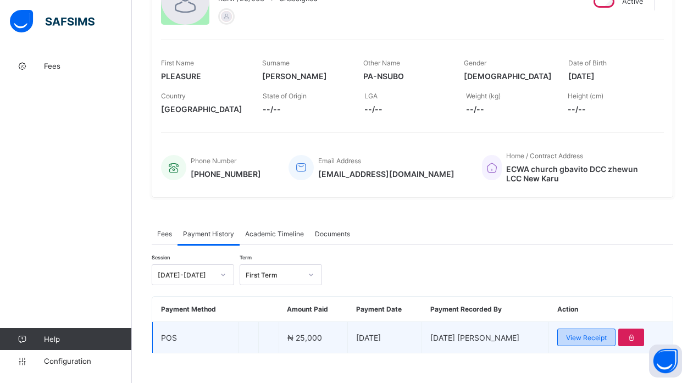
click at [595, 339] on span "View Receipt" at bounding box center [586, 337] width 41 height 8
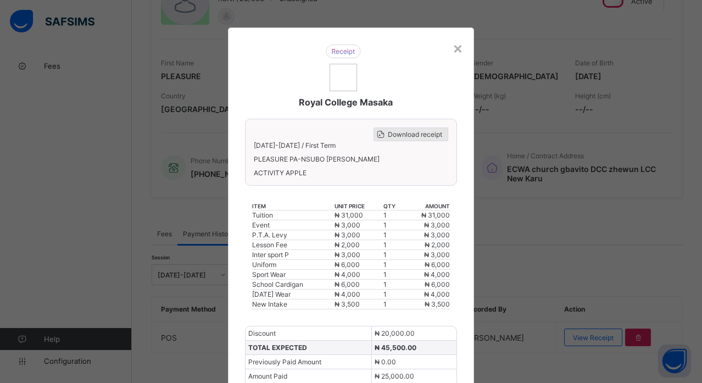
click at [408, 138] on div "Download receipt" at bounding box center [410, 134] width 75 height 14
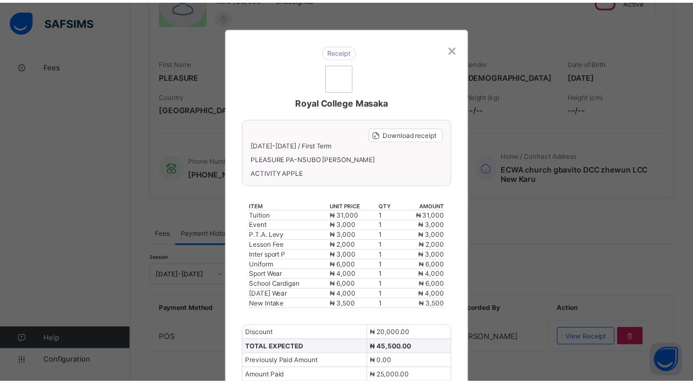
scroll to position [132, 0]
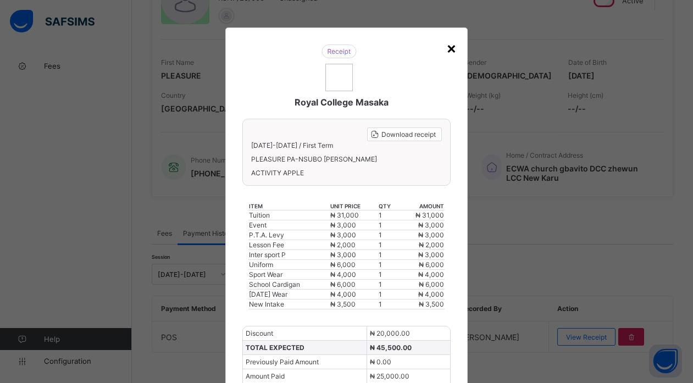
click at [449, 49] on div "×" at bounding box center [451, 47] width 10 height 19
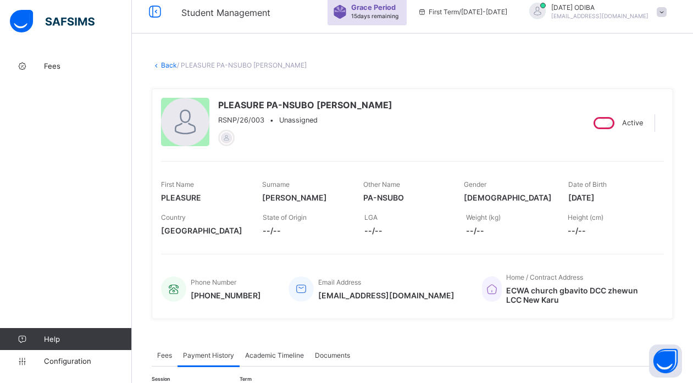
scroll to position [0, 0]
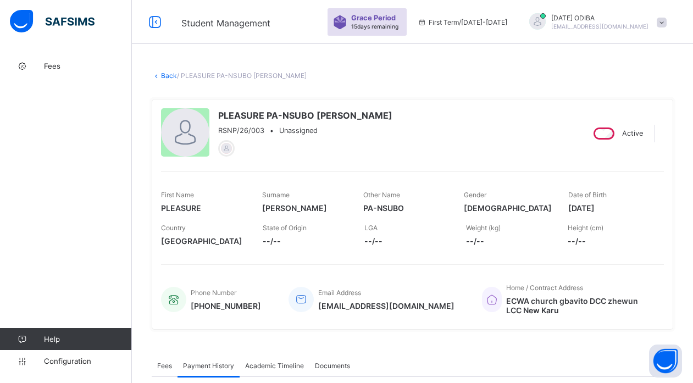
click at [164, 75] on link "Back" at bounding box center [169, 75] width 16 height 8
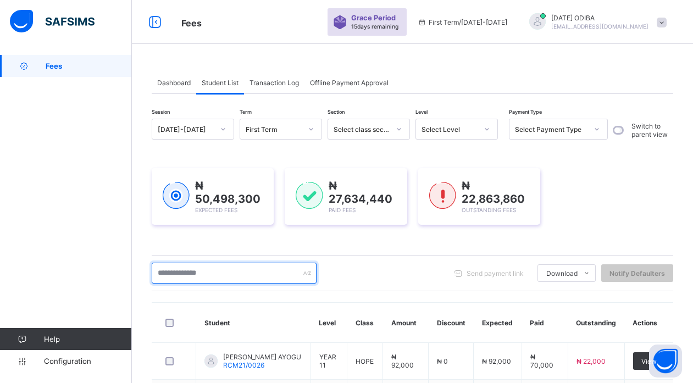
click at [203, 270] on input "text" at bounding box center [234, 273] width 165 height 21
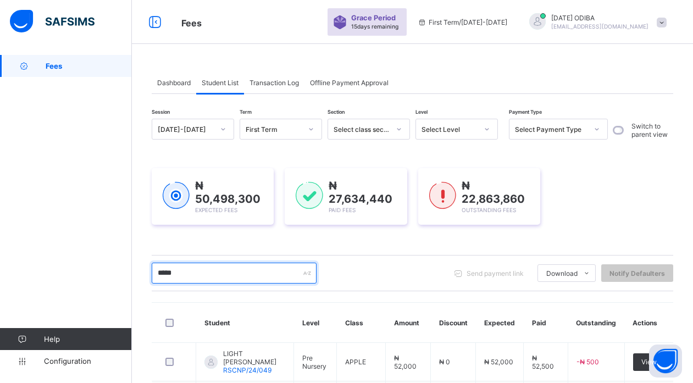
scroll to position [105, 0]
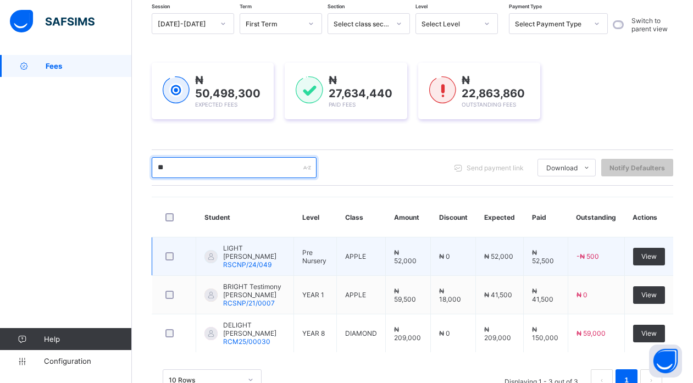
type input "*"
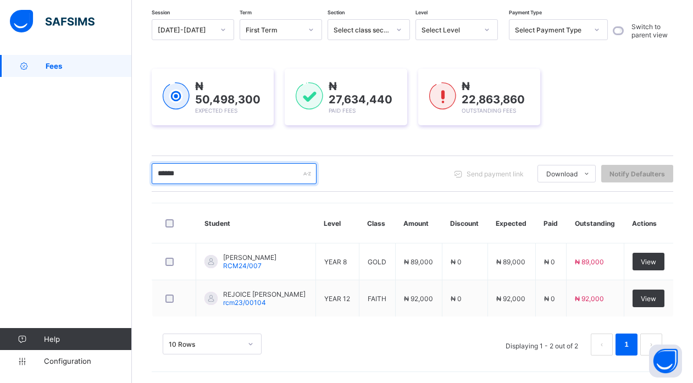
scroll to position [101, 0]
type input "*"
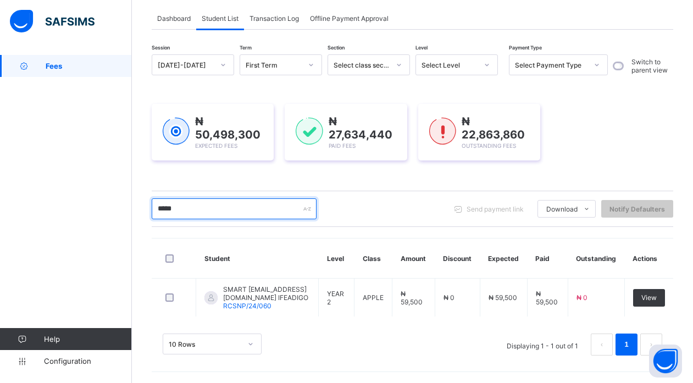
scroll to position [72, 0]
type input "*"
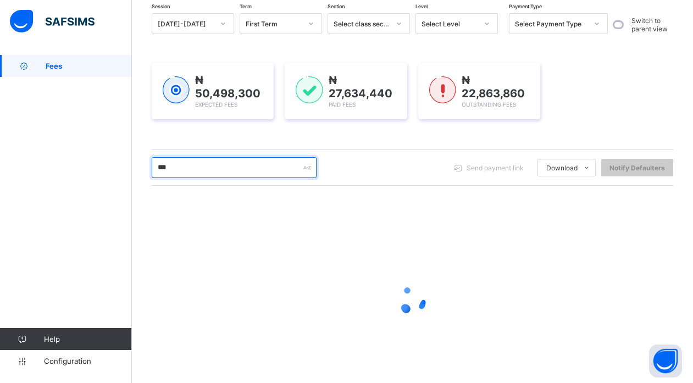
scroll to position [63, 0]
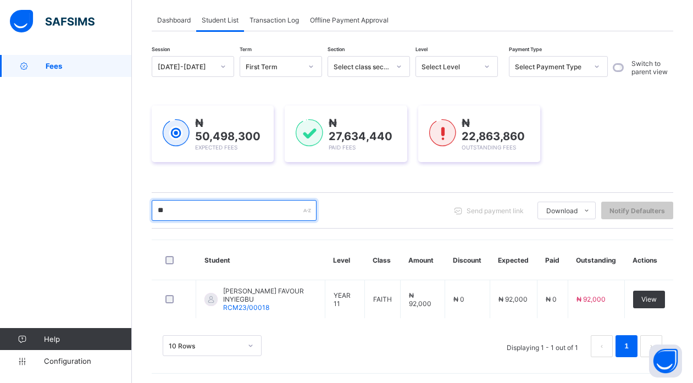
type input "*"
click at [185, 210] on input "text" at bounding box center [234, 210] width 165 height 21
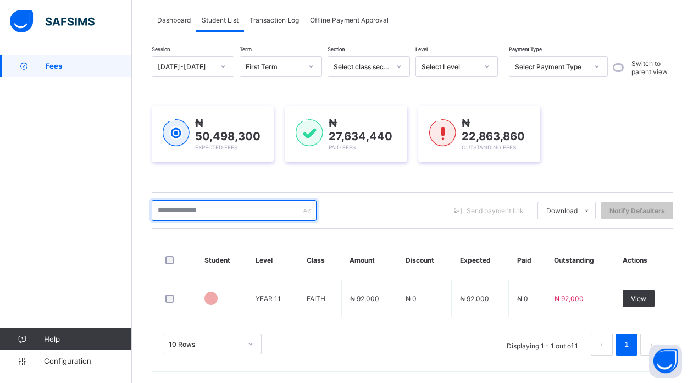
click at [185, 210] on input "text" at bounding box center [234, 210] width 165 height 21
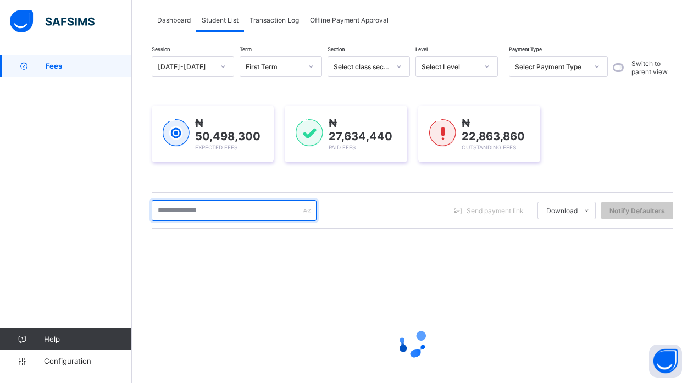
scroll to position [105, 0]
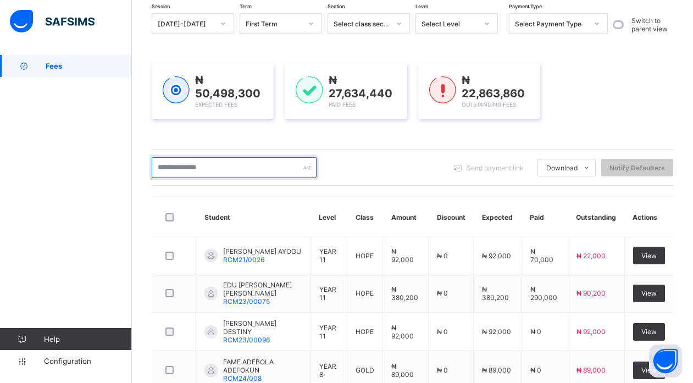
click at [204, 166] on input "text" at bounding box center [234, 167] width 165 height 21
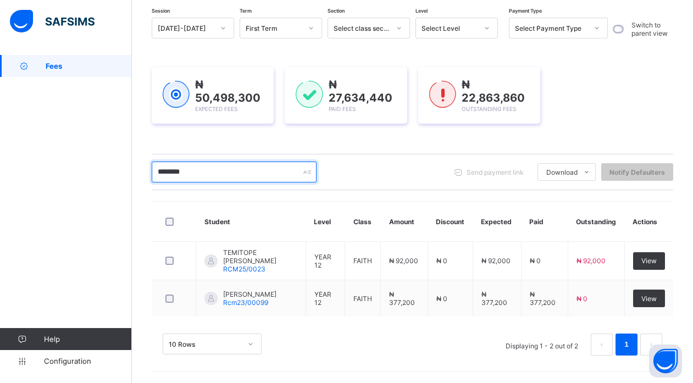
scroll to position [103, 0]
type input "*"
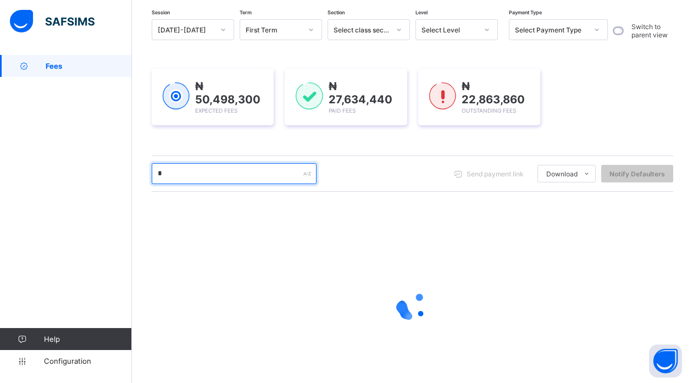
scroll to position [105, 0]
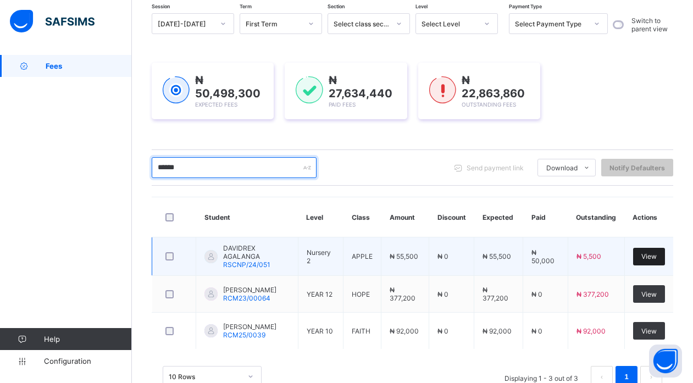
type input "******"
click at [655, 259] on span "View" at bounding box center [648, 256] width 15 height 8
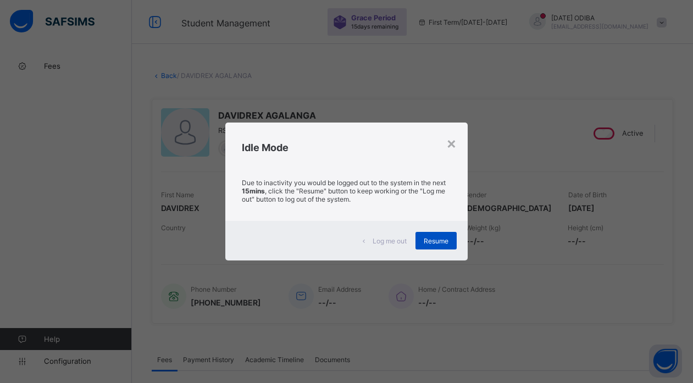
click at [448, 243] on span "Resume" at bounding box center [435, 241] width 25 height 8
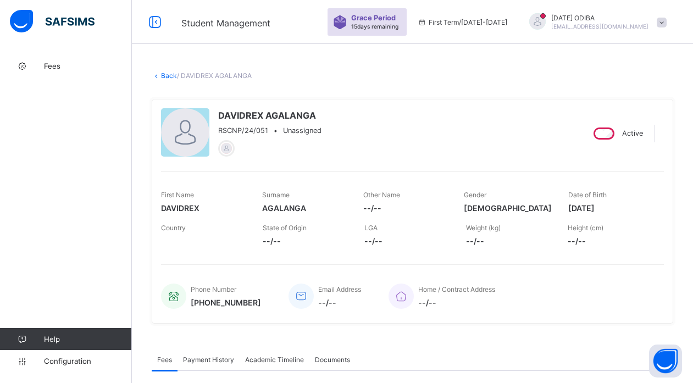
click at [163, 74] on link "Back" at bounding box center [169, 75] width 16 height 8
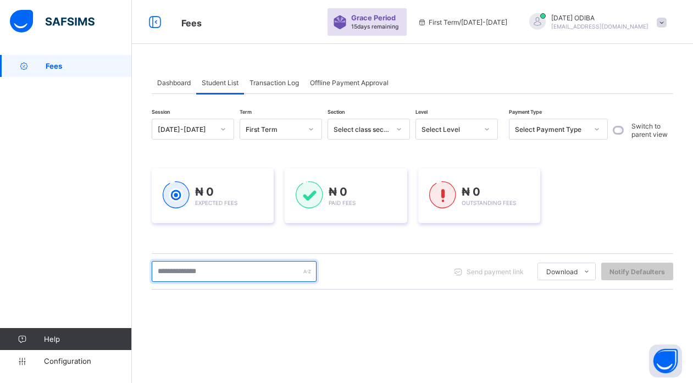
click at [196, 267] on input "text" at bounding box center [234, 271] width 165 height 21
type input "********"
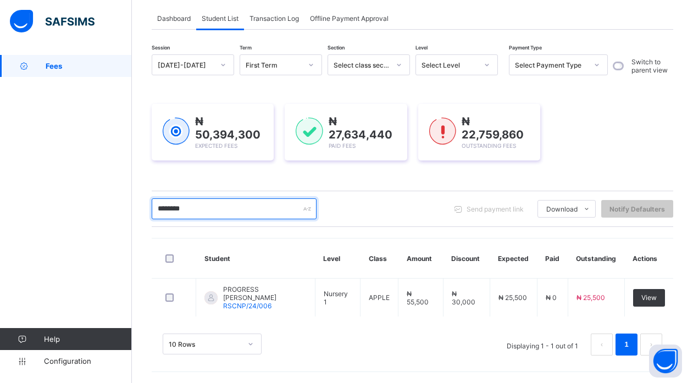
scroll to position [63, 0]
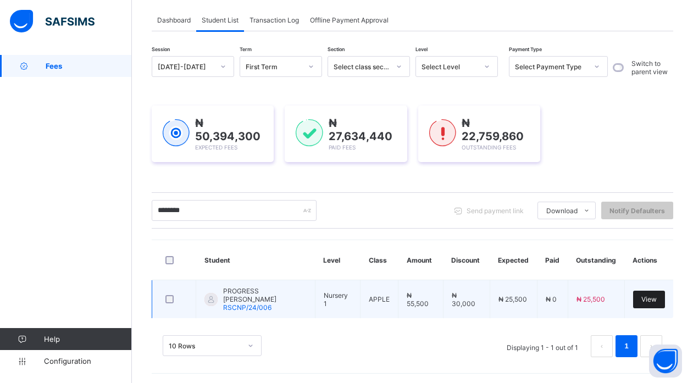
click at [656, 298] on span "View" at bounding box center [648, 299] width 15 height 8
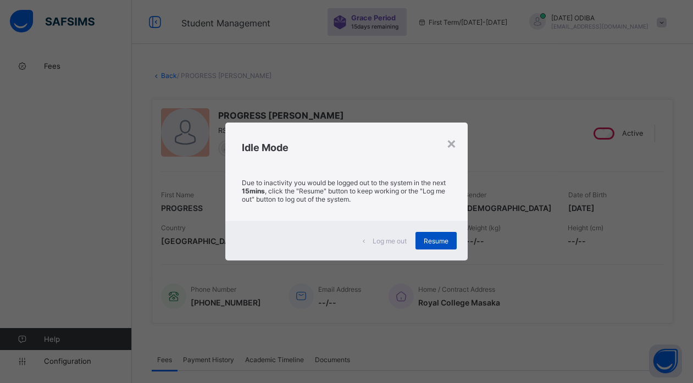
click at [444, 243] on span "Resume" at bounding box center [435, 241] width 25 height 8
